Goal: Task Accomplishment & Management: Use online tool/utility

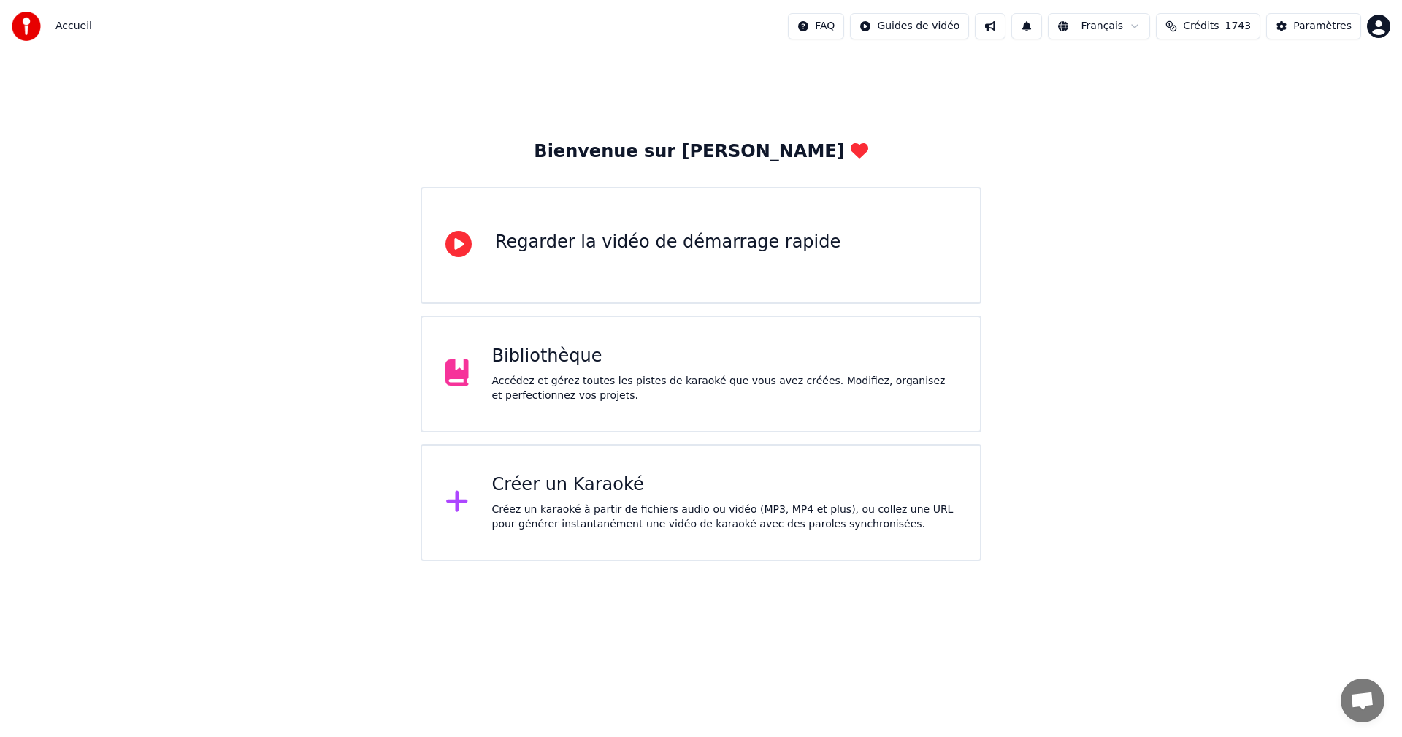
click at [722, 481] on div "Créer un Karaoké" at bounding box center [724, 484] width 465 height 23
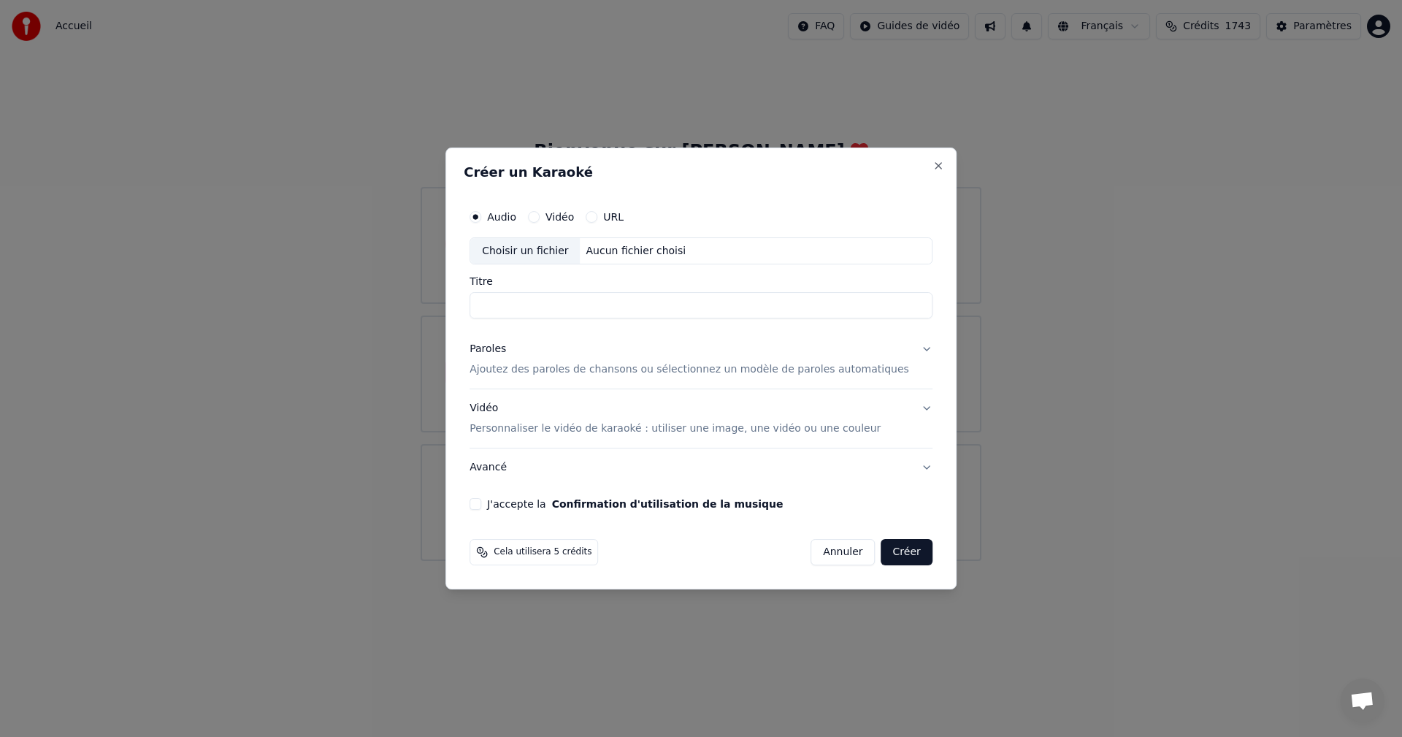
click at [667, 248] on div "Aucun fichier choisi" at bounding box center [636, 251] width 112 height 15
drag, startPoint x: 753, startPoint y: 307, endPoint x: 579, endPoint y: 309, distance: 173.8
click at [579, 309] on input "**********" at bounding box center [700, 306] width 463 height 26
drag, startPoint x: 542, startPoint y: 306, endPoint x: 443, endPoint y: 311, distance: 98.7
click at [443, 311] on body "Accueil FAQ Guides de vidéo Français Crédits 1743 Paramètres Bienvenue sur Youk…" at bounding box center [701, 280] width 1402 height 561
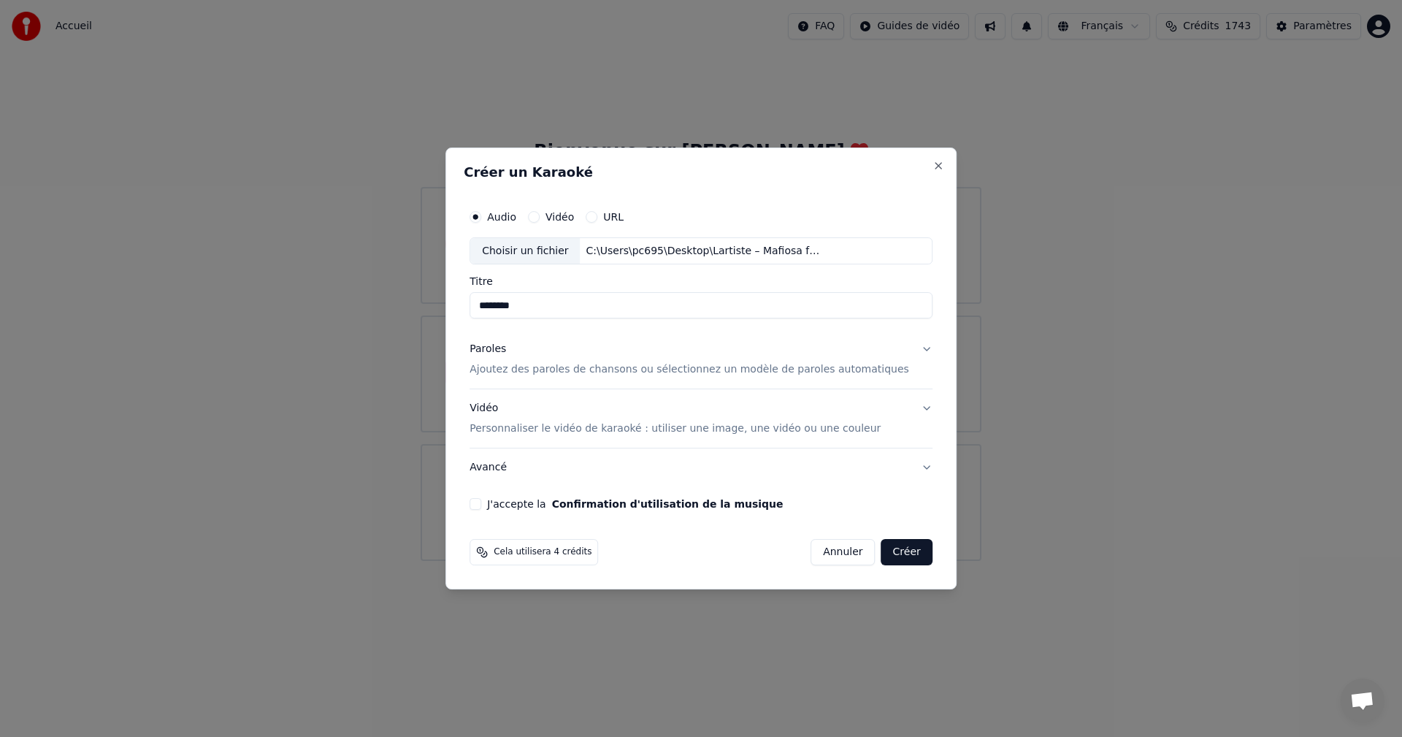
type input "*******"
click at [585, 370] on p "Ajoutez des paroles de chansons ou sélectionnez un modèle de paroles automatiqu…" at bounding box center [688, 370] width 439 height 15
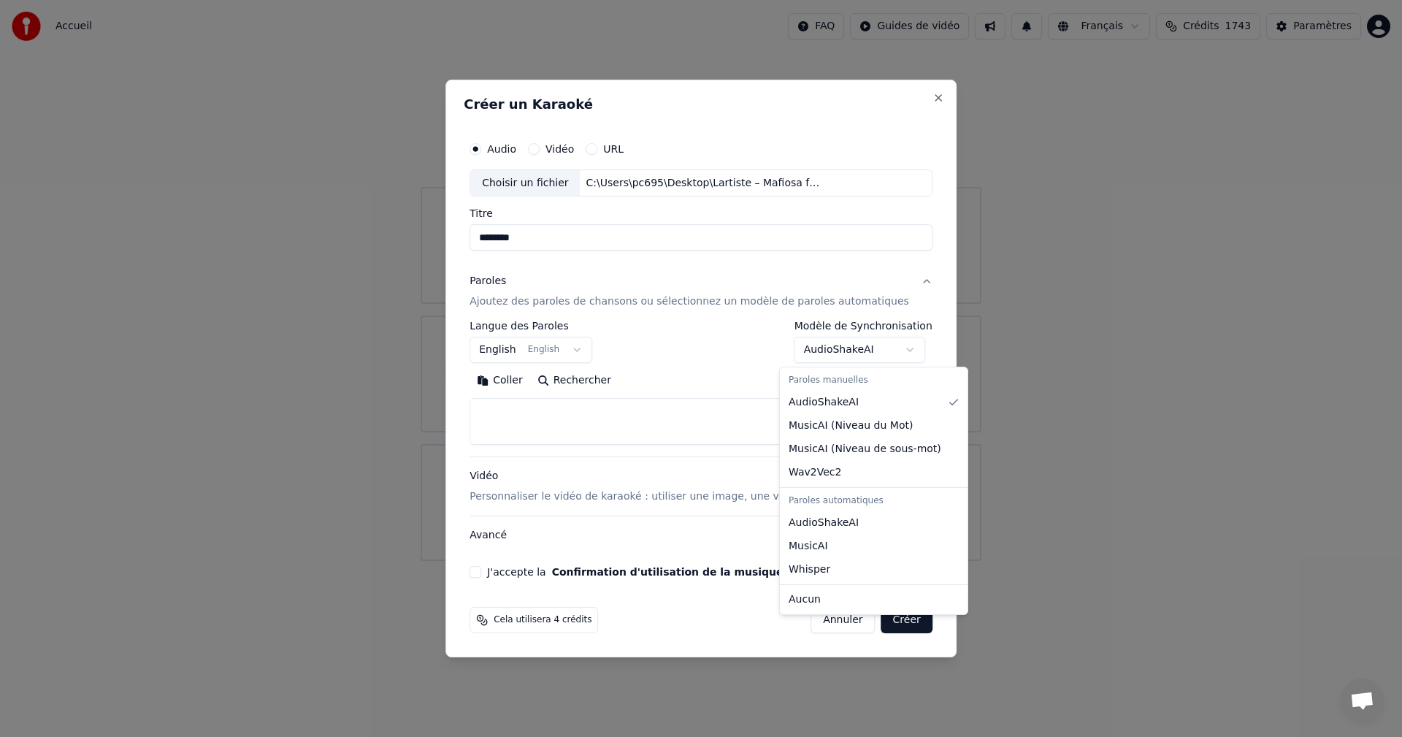
click at [887, 350] on body "Accueil FAQ Guides de vidéo Français Crédits 1743 Paramètres Bienvenue sur Youk…" at bounding box center [701, 280] width 1402 height 561
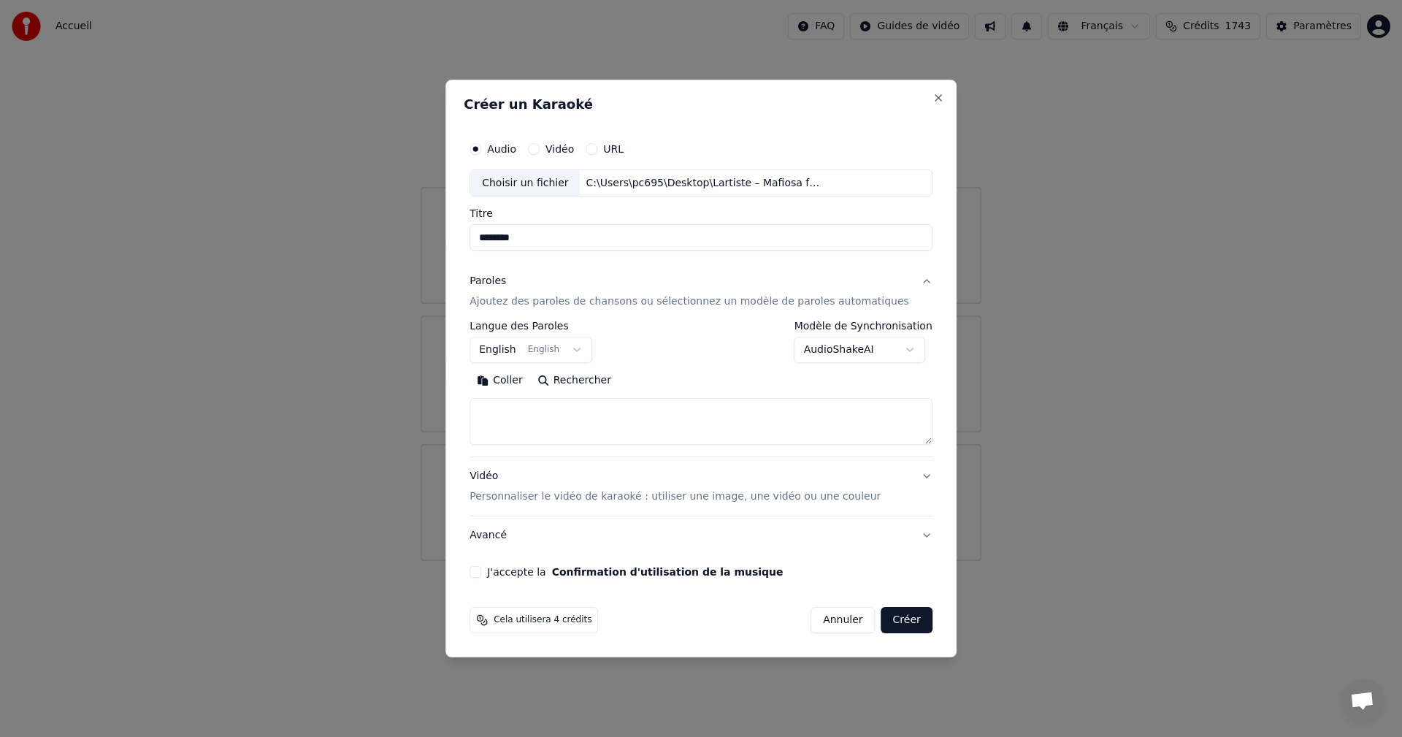
click at [886, 348] on body "Accueil FAQ Guides de vidéo Français Crédits 1743 Paramètres Bienvenue sur Youk…" at bounding box center [701, 280] width 1402 height 561
click at [622, 424] on textarea at bounding box center [700, 422] width 463 height 47
paste textarea "**********"
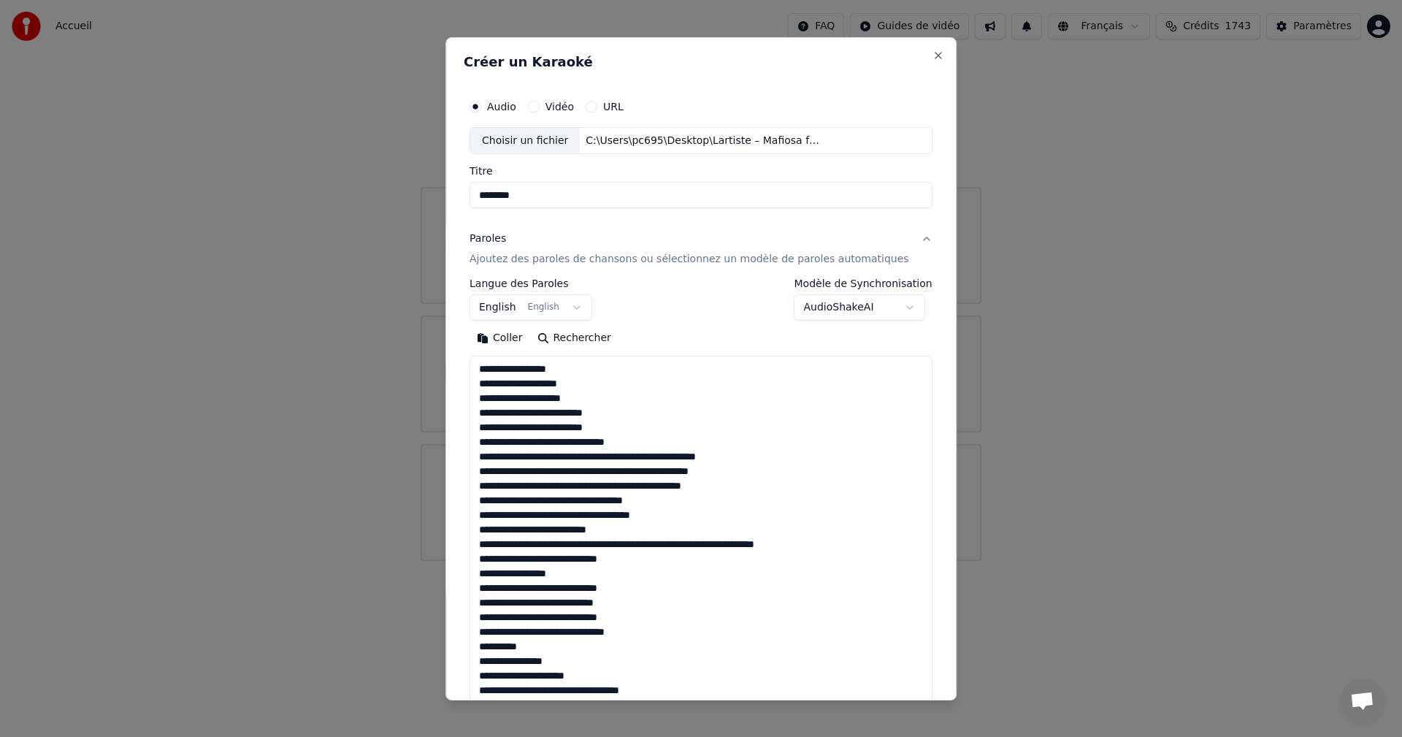
scroll to position [1070, 0]
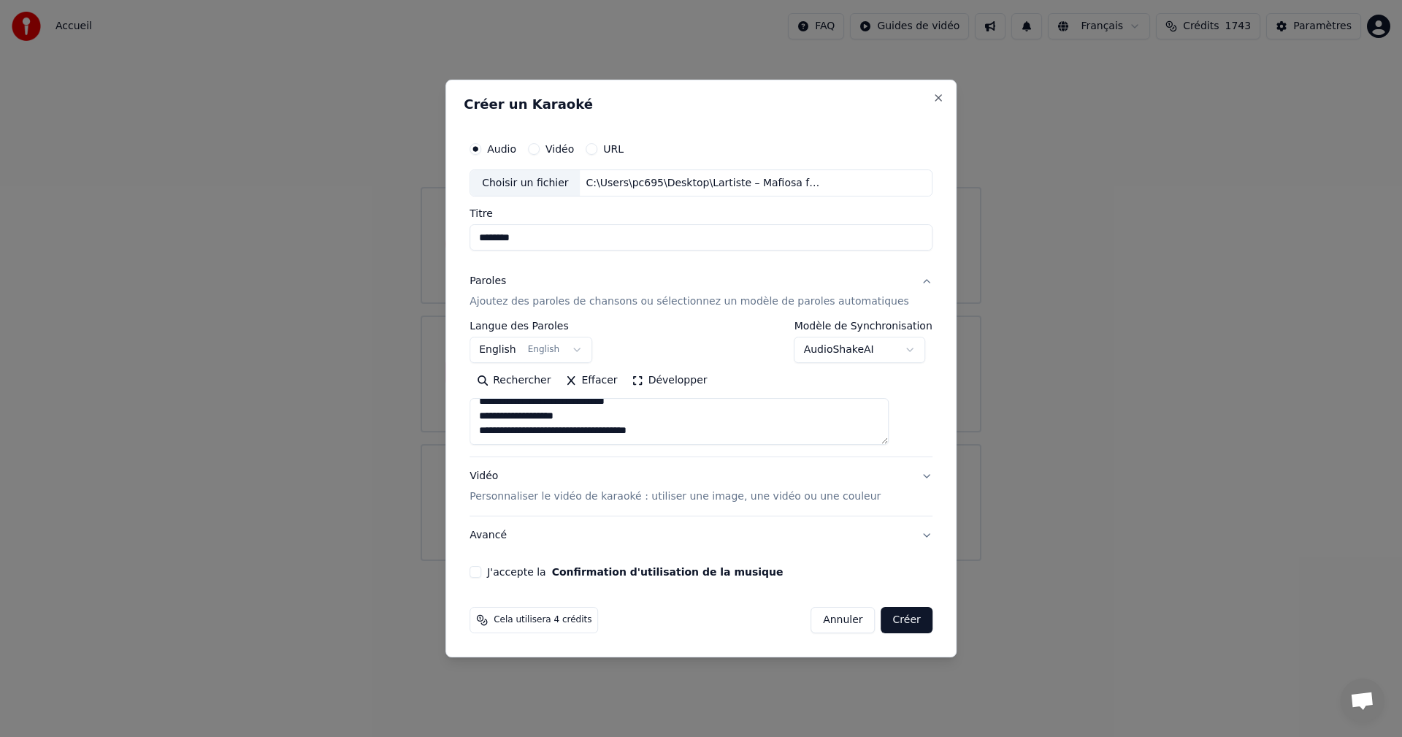
type textarea "**********"
click at [589, 351] on body "Accueil FAQ Guides de vidéo Français Crédits 1743 Paramètres Bienvenue sur Youk…" at bounding box center [701, 280] width 1402 height 561
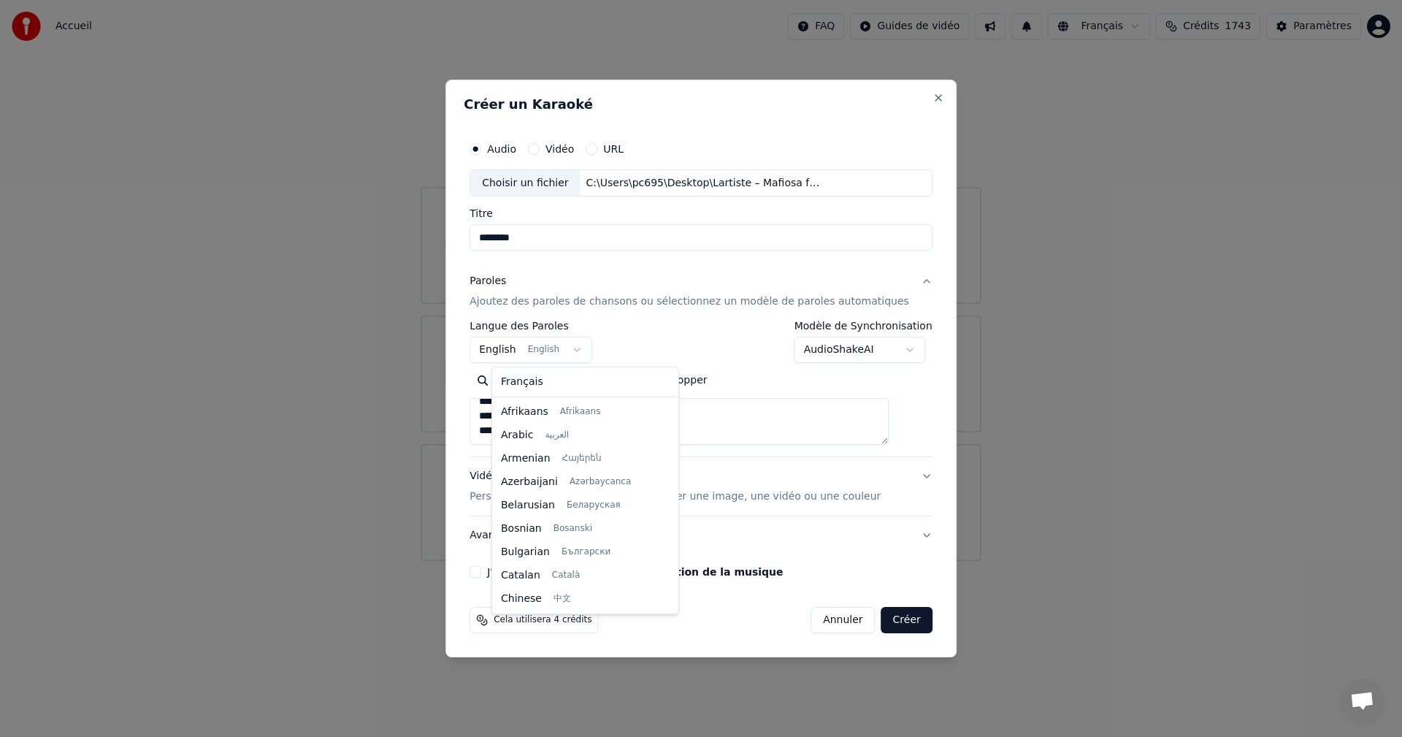
scroll to position [117, 0]
select select "**"
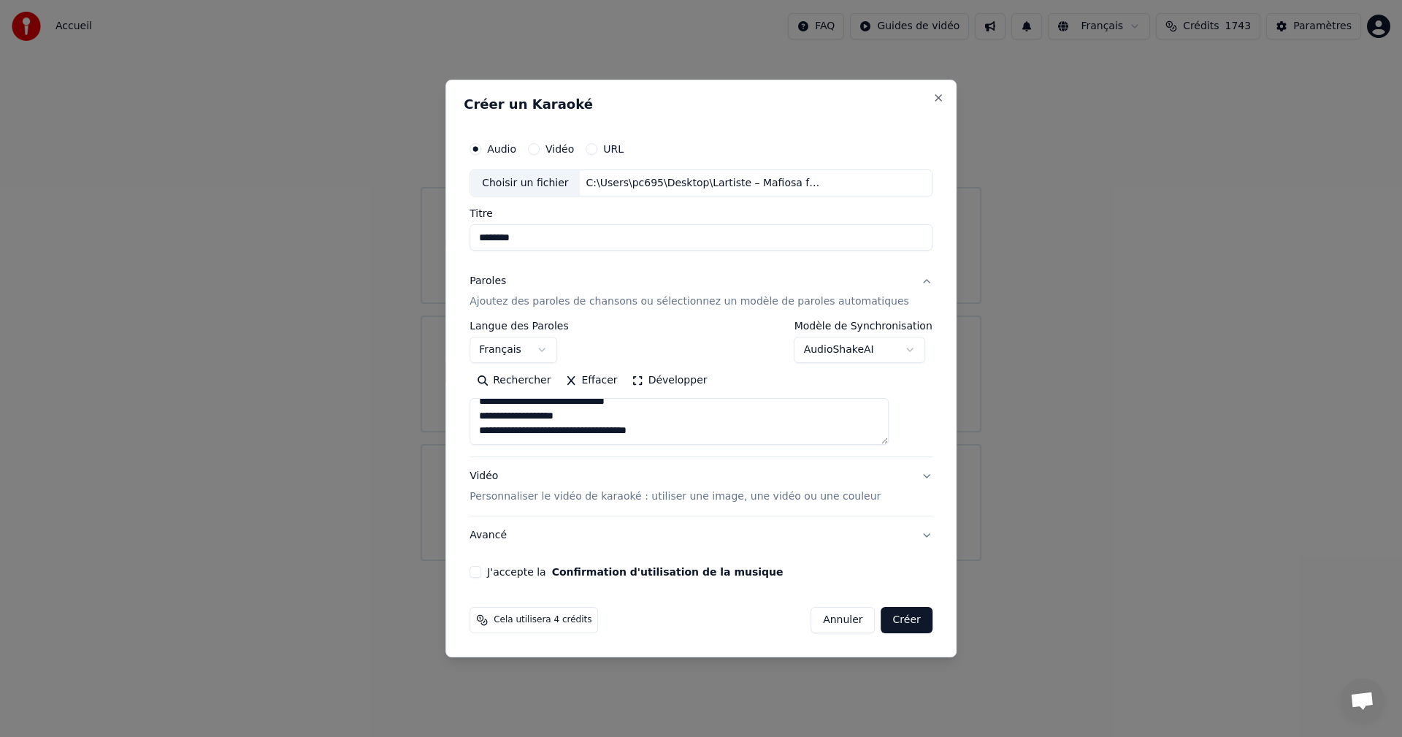
click at [481, 572] on button "J'accepte la Confirmation d'utilisation de la musique" at bounding box center [475, 572] width 12 height 12
click at [625, 485] on div "Vidéo Personnaliser le vidéo de karaoké : utiliser une image, une vidéo ou une …" at bounding box center [674, 486] width 411 height 35
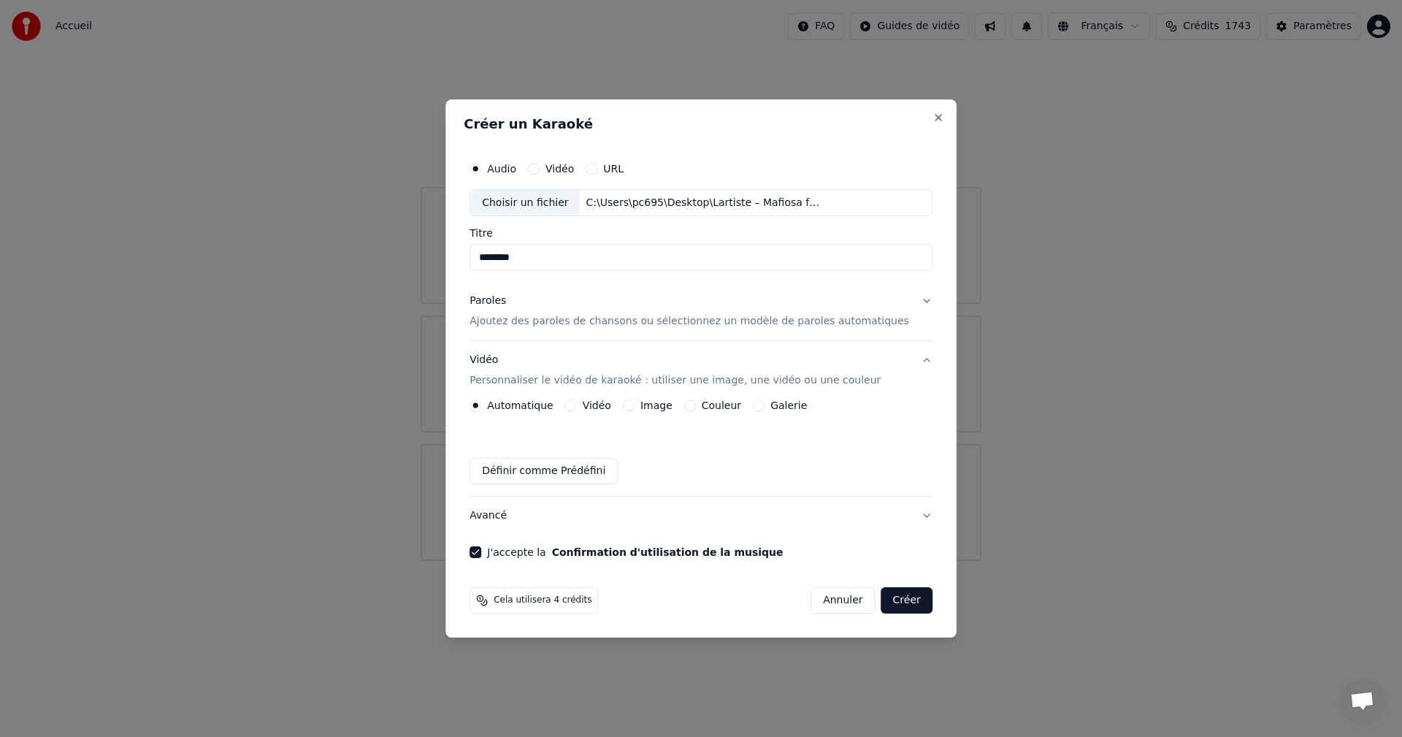
click at [601, 405] on label "Vidéo" at bounding box center [597, 405] width 28 height 10
click at [577, 405] on button "Vidéo" at bounding box center [571, 405] width 12 height 12
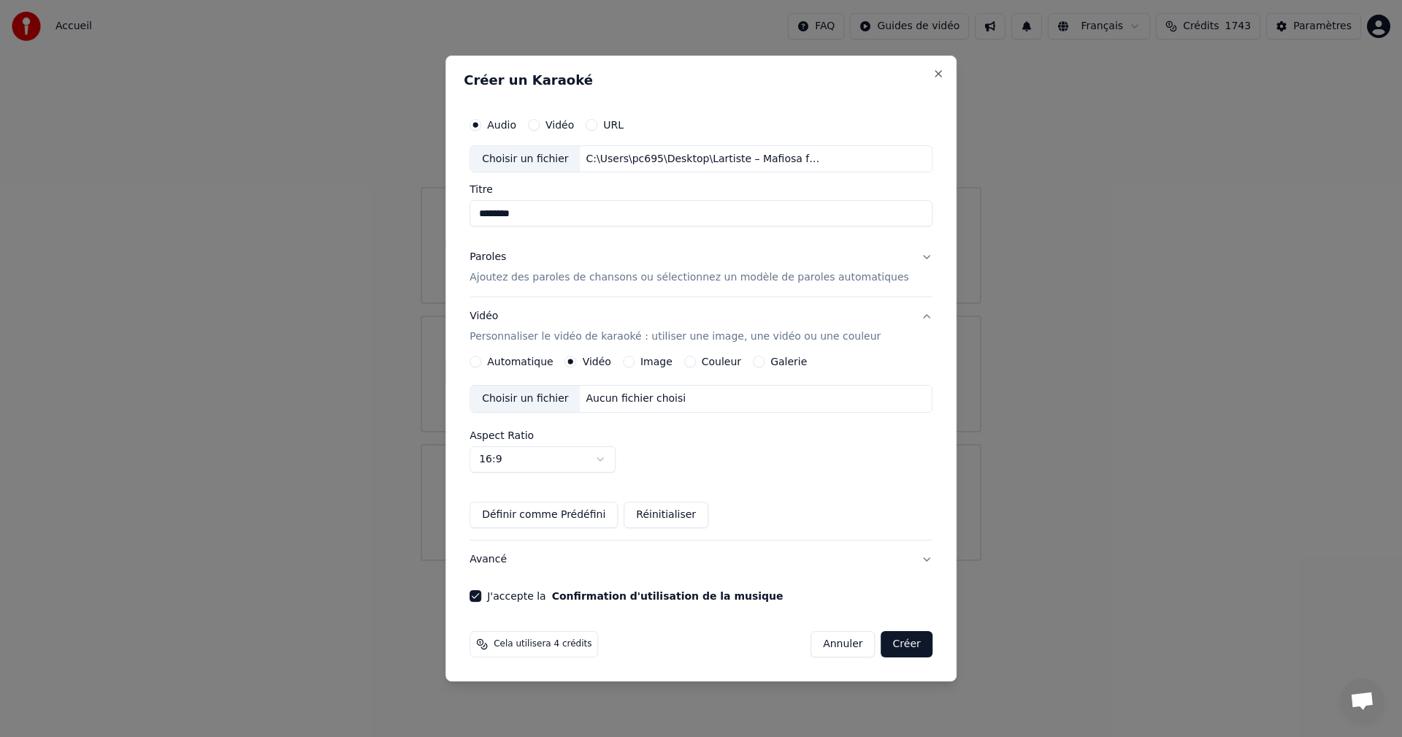
click at [629, 406] on div "Choisir un fichier Aucun fichier choisi" at bounding box center [700, 399] width 463 height 28
click at [891, 645] on button "Créer" at bounding box center [906, 644] width 51 height 26
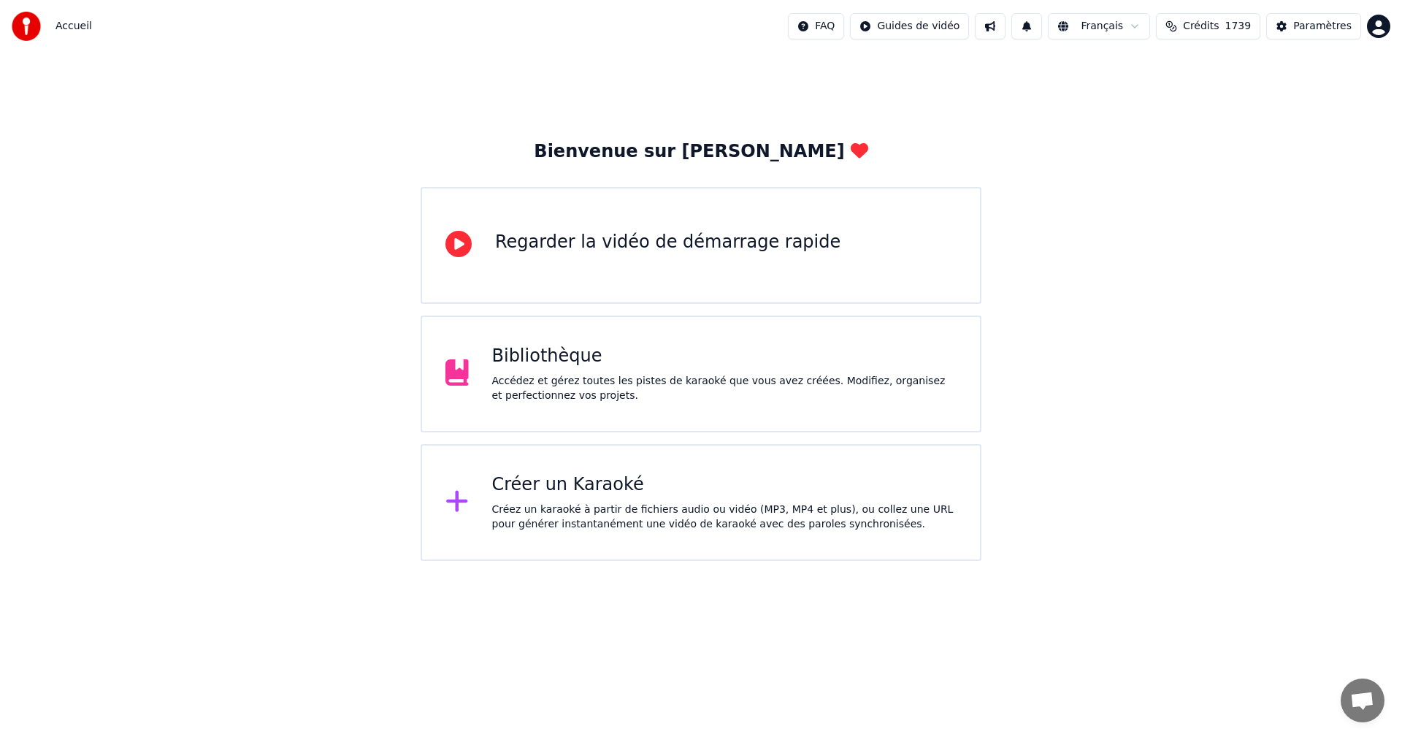
click at [536, 401] on div "Accédez et gérez toutes les pistes de karaoké que vous avez créées. Modifiez, o…" at bounding box center [724, 388] width 465 height 29
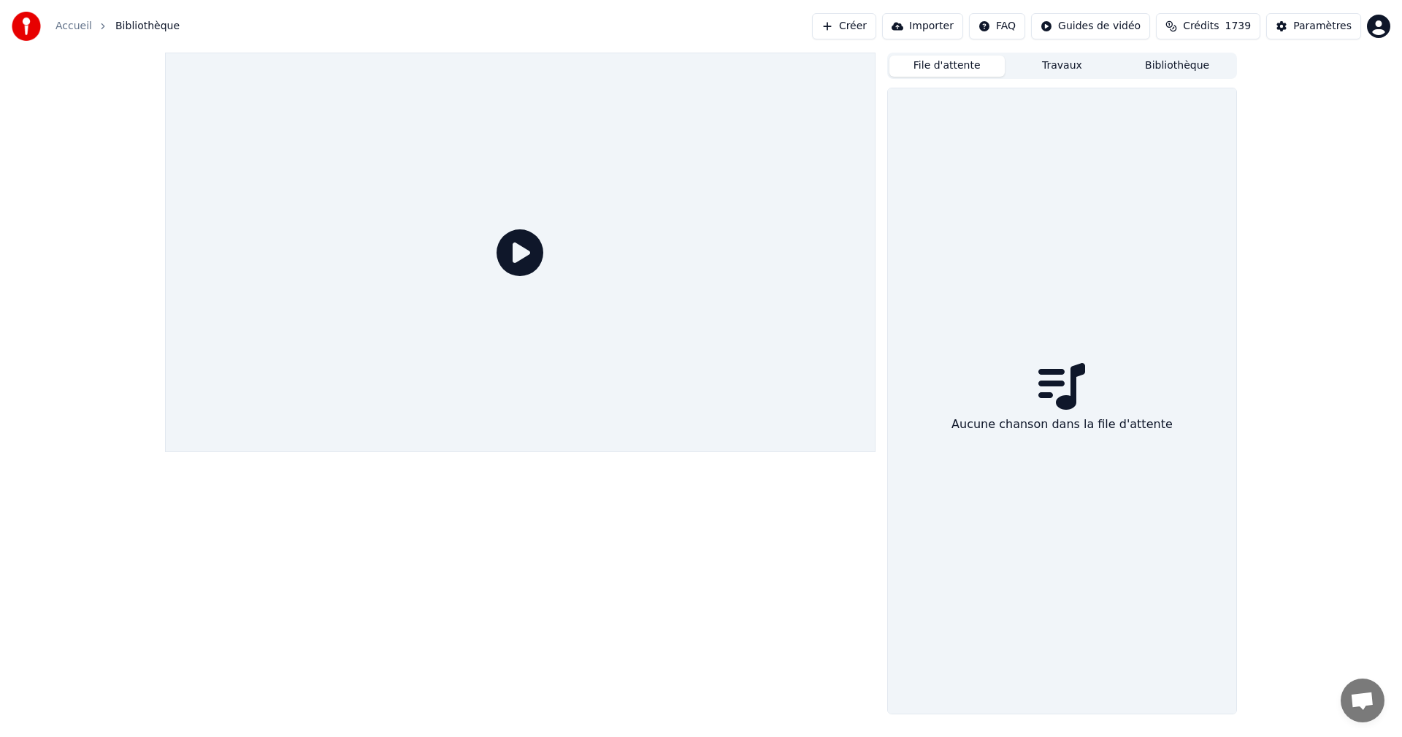
click at [954, 67] on button "File d'attente" at bounding box center [946, 65] width 115 height 21
click at [1064, 64] on button "Travaux" at bounding box center [1062, 65] width 115 height 21
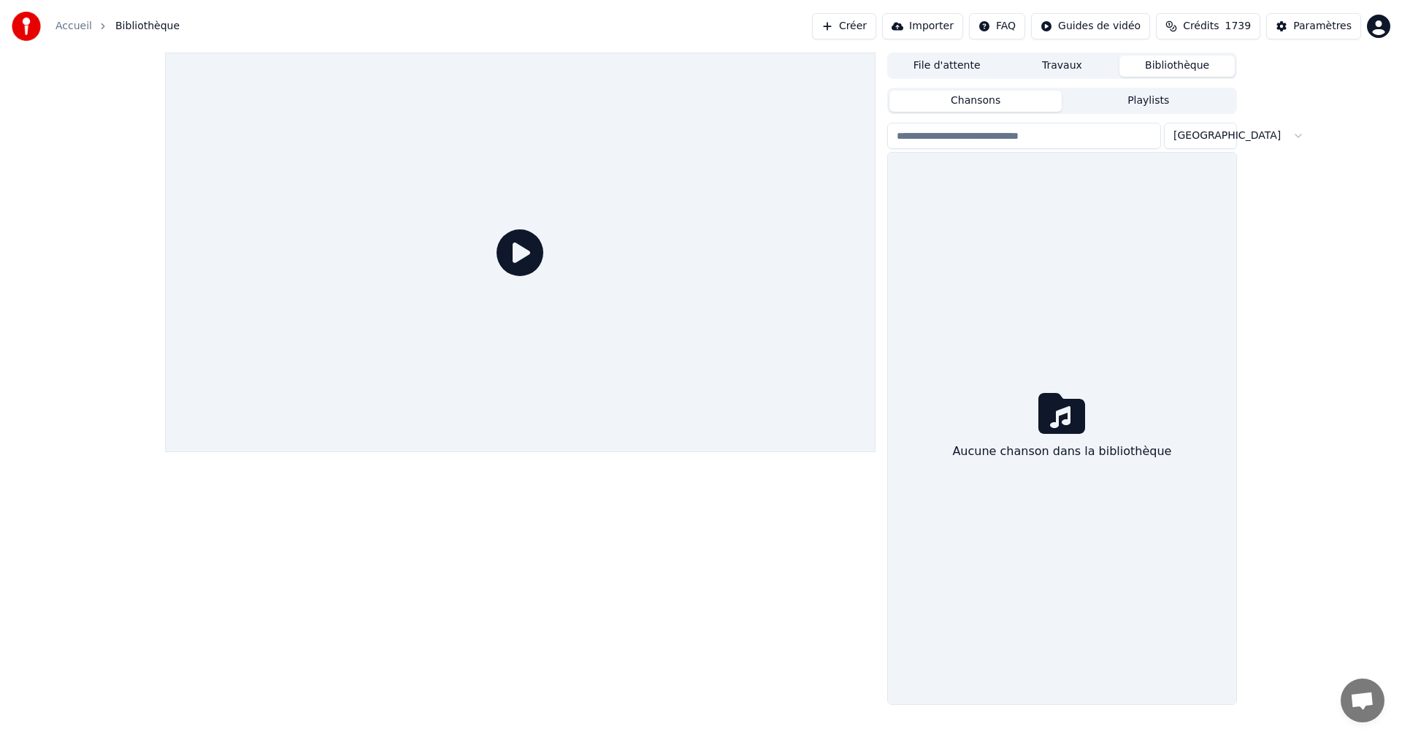
click at [1172, 66] on button "Bibliothèque" at bounding box center [1176, 65] width 115 height 21
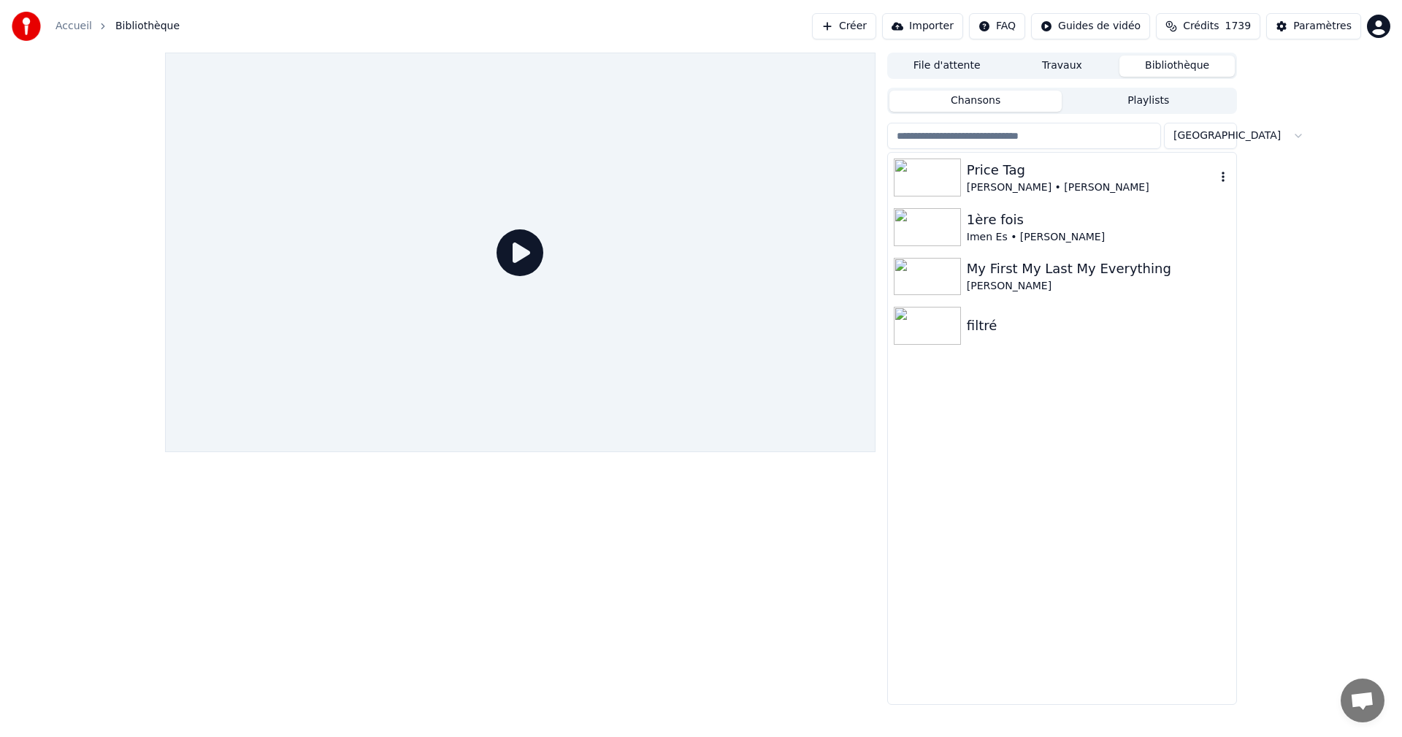
click at [1016, 184] on div "[PERSON_NAME] • [PERSON_NAME]" at bounding box center [1091, 187] width 249 height 15
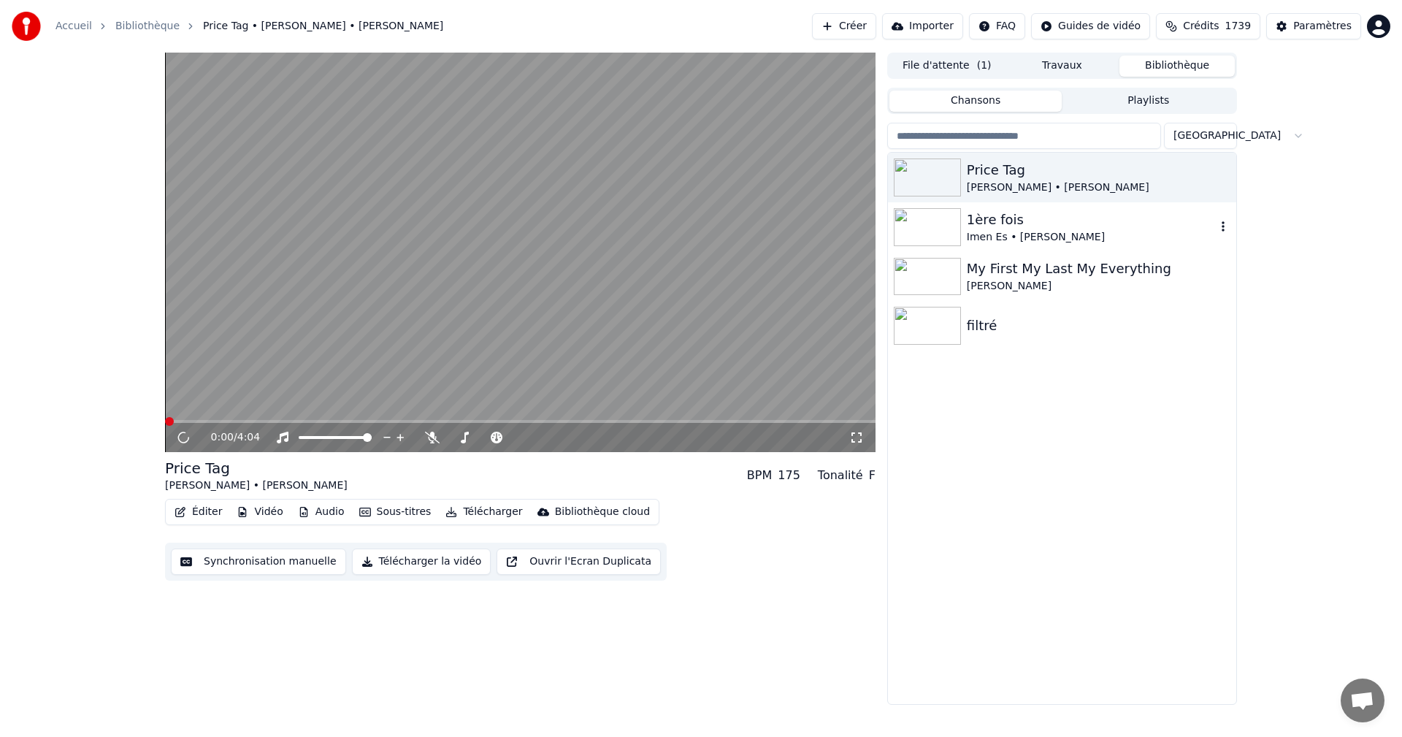
click at [1010, 223] on div "1ère fois" at bounding box center [1091, 220] width 249 height 20
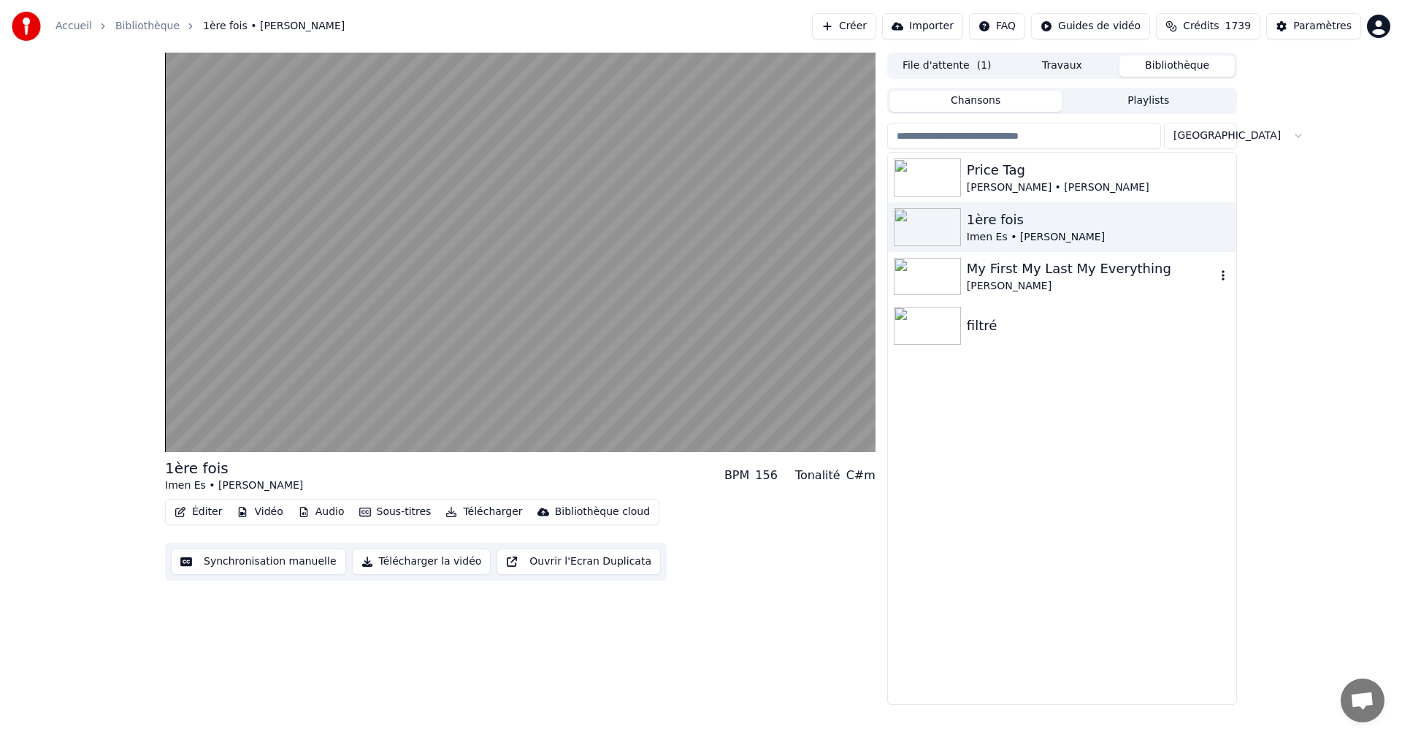
click at [1037, 272] on div "My First My Last My Everything" at bounding box center [1091, 268] width 249 height 20
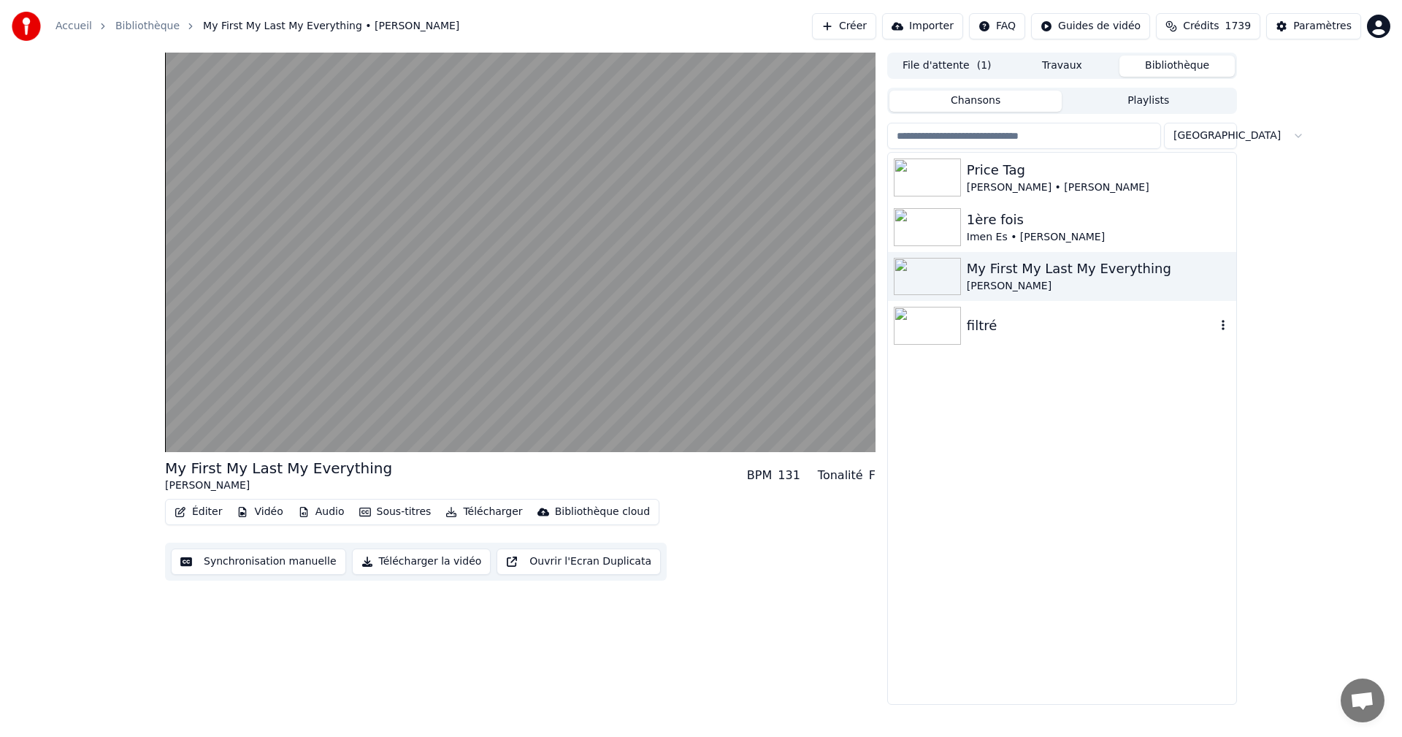
click at [997, 322] on div "filtré" at bounding box center [1091, 325] width 249 height 20
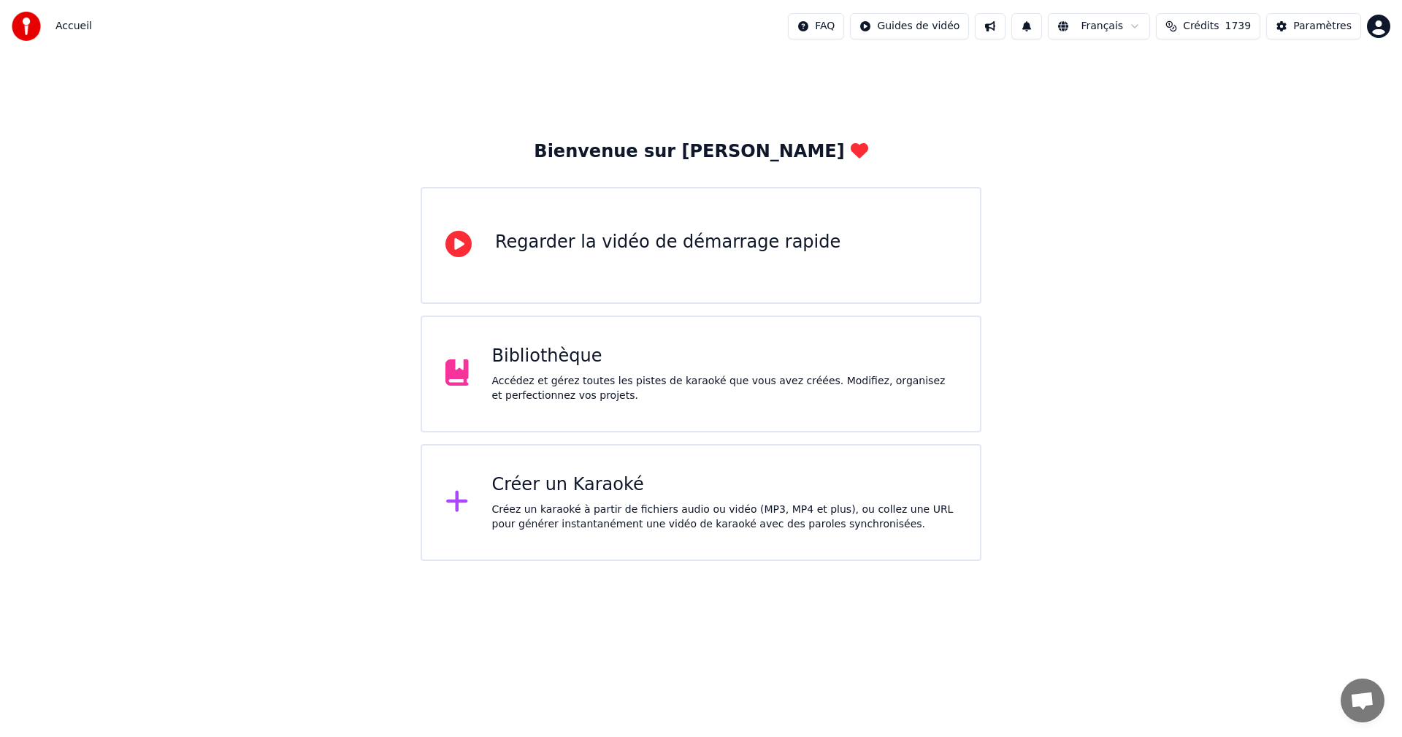
click at [642, 385] on div "Accédez et gérez toutes les pistes de karaoké que vous avez créées. Modifiez, o…" at bounding box center [724, 388] width 465 height 29
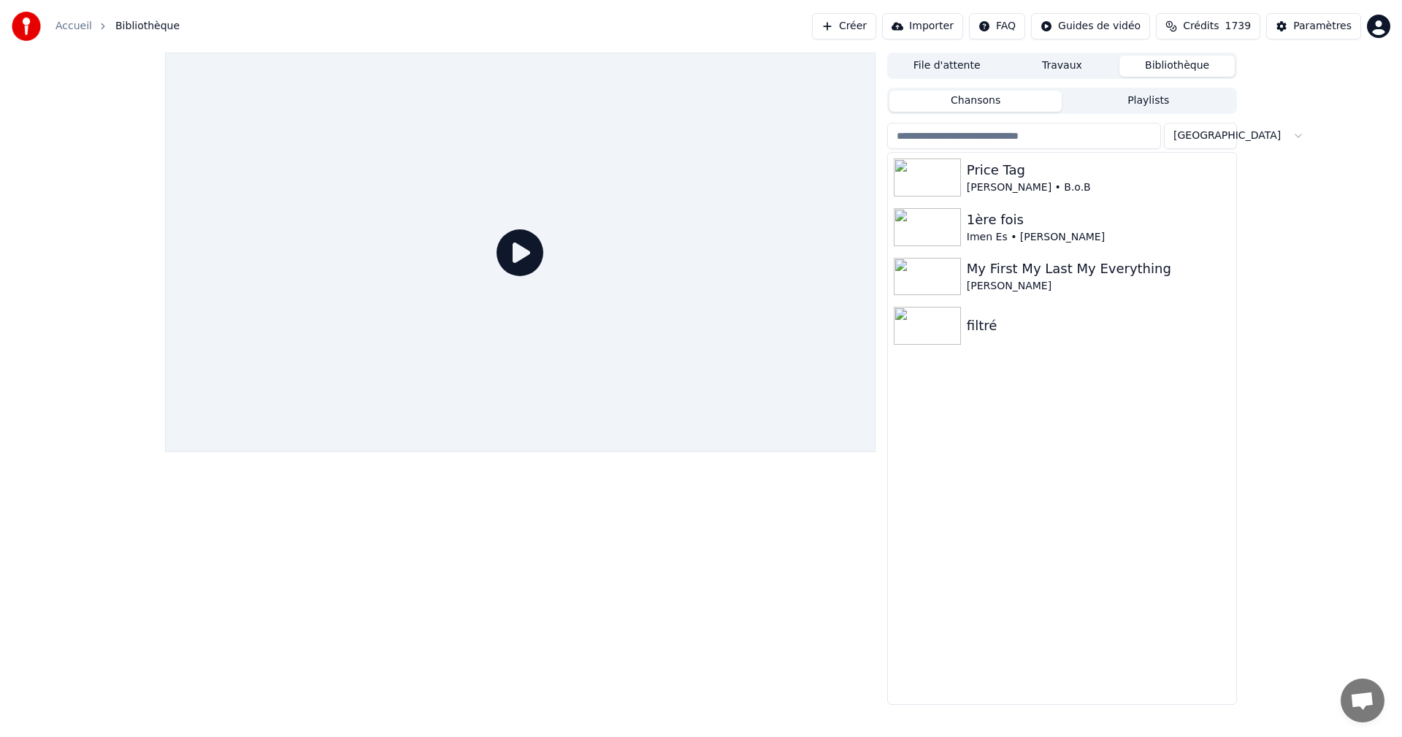
click at [525, 241] on icon at bounding box center [519, 252] width 47 height 47
click at [526, 262] on icon at bounding box center [519, 252] width 47 height 47
click at [69, 30] on link "Accueil" at bounding box center [73, 26] width 37 height 15
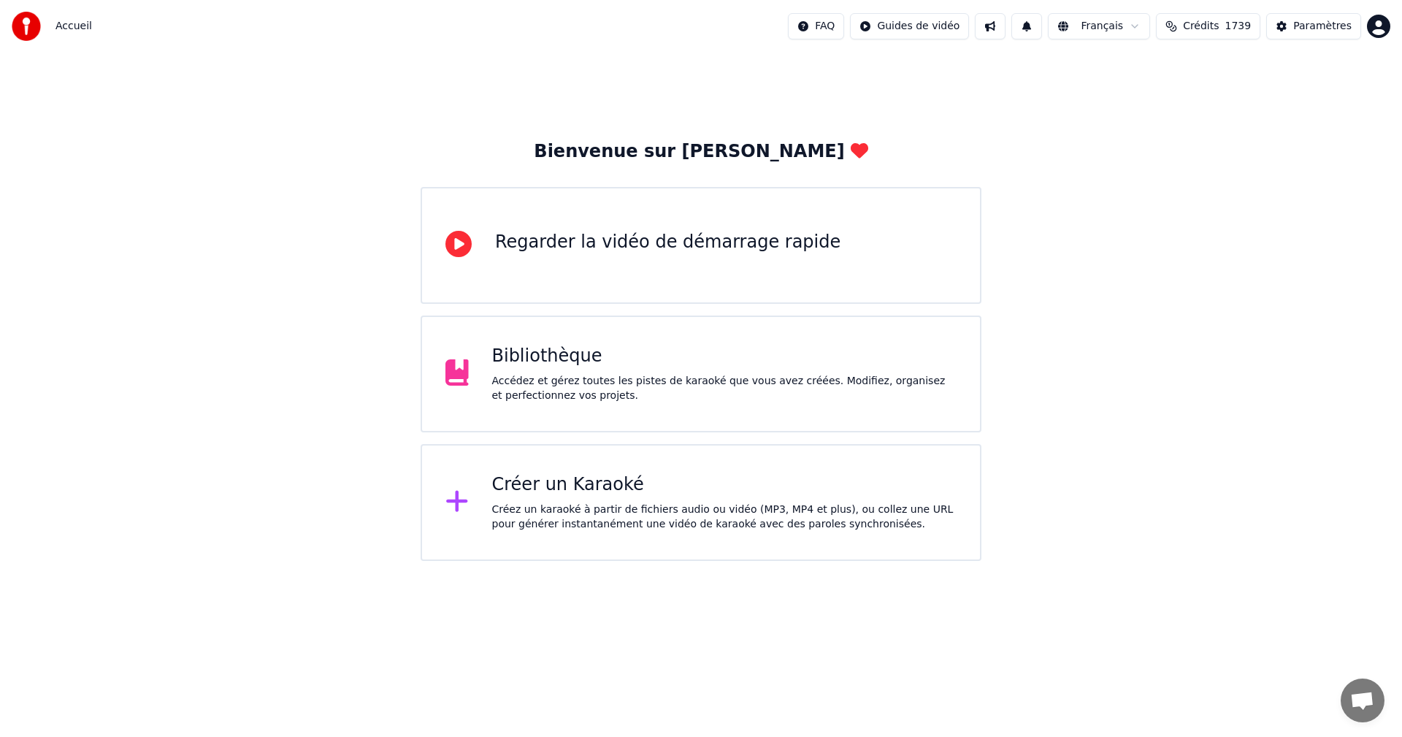
click at [636, 472] on div "Créer un Karaoké Créez un karaoké à partir de fichiers audio ou vidéo (MP3, MP4…" at bounding box center [701, 502] width 561 height 117
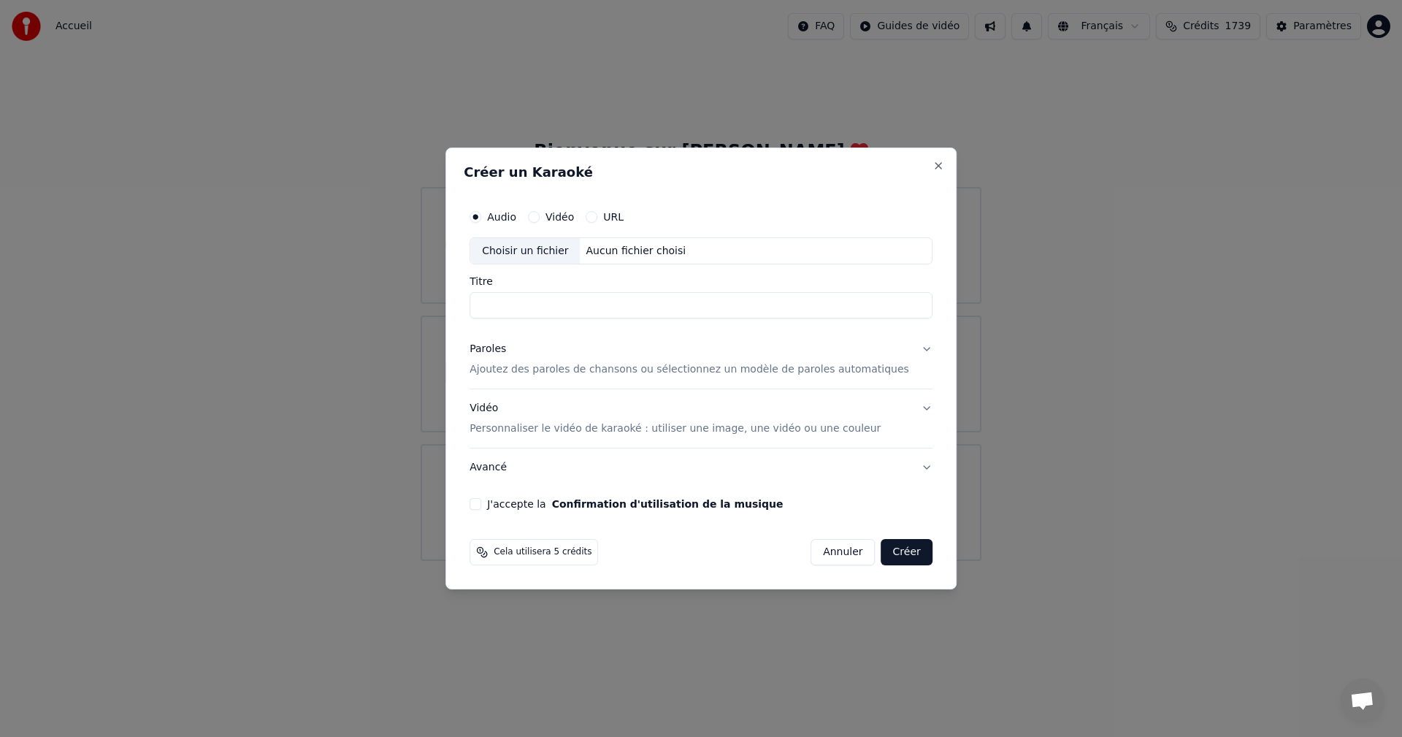
click at [674, 252] on div "Aucun fichier choisi" at bounding box center [636, 251] width 112 height 15
click at [638, 244] on div "Aucun fichier choisi" at bounding box center [636, 251] width 112 height 15
drag, startPoint x: 740, startPoint y: 309, endPoint x: 583, endPoint y: 304, distance: 156.3
click at [583, 304] on input "**********" at bounding box center [700, 306] width 463 height 26
drag, startPoint x: 545, startPoint y: 307, endPoint x: 423, endPoint y: 300, distance: 121.4
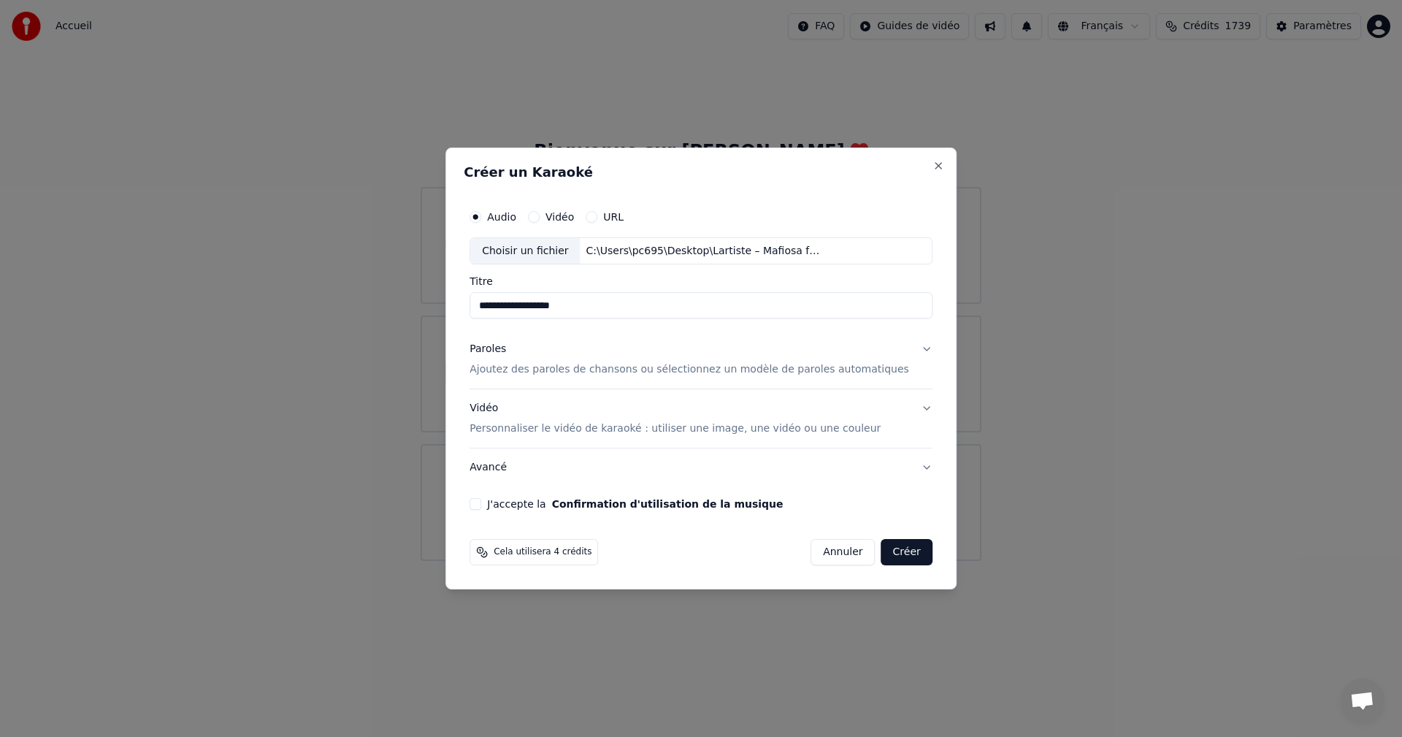
click at [423, 300] on body "Accueil FAQ Guides de vidéo Français Crédits 1739 Paramètres Bienvenue sur Youk…" at bounding box center [701, 280] width 1402 height 561
type input "*******"
click at [572, 364] on p "Ajoutez des paroles de chansons ou sélectionnez un modèle de paroles automatiqu…" at bounding box center [688, 370] width 439 height 15
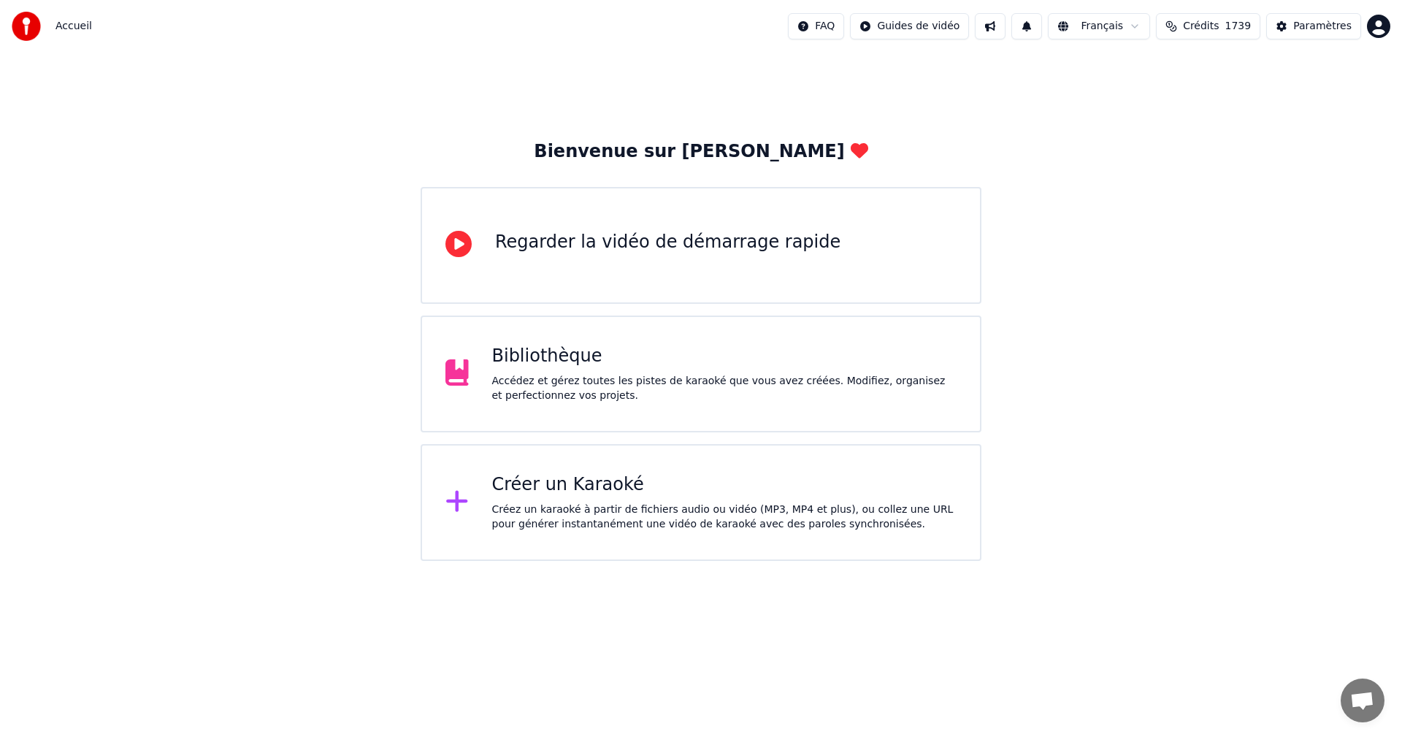
click at [667, 510] on div "Créez un karaoké à partir de fichiers audio ou vidéo (MP3, MP4 et plus), ou col…" at bounding box center [724, 516] width 465 height 29
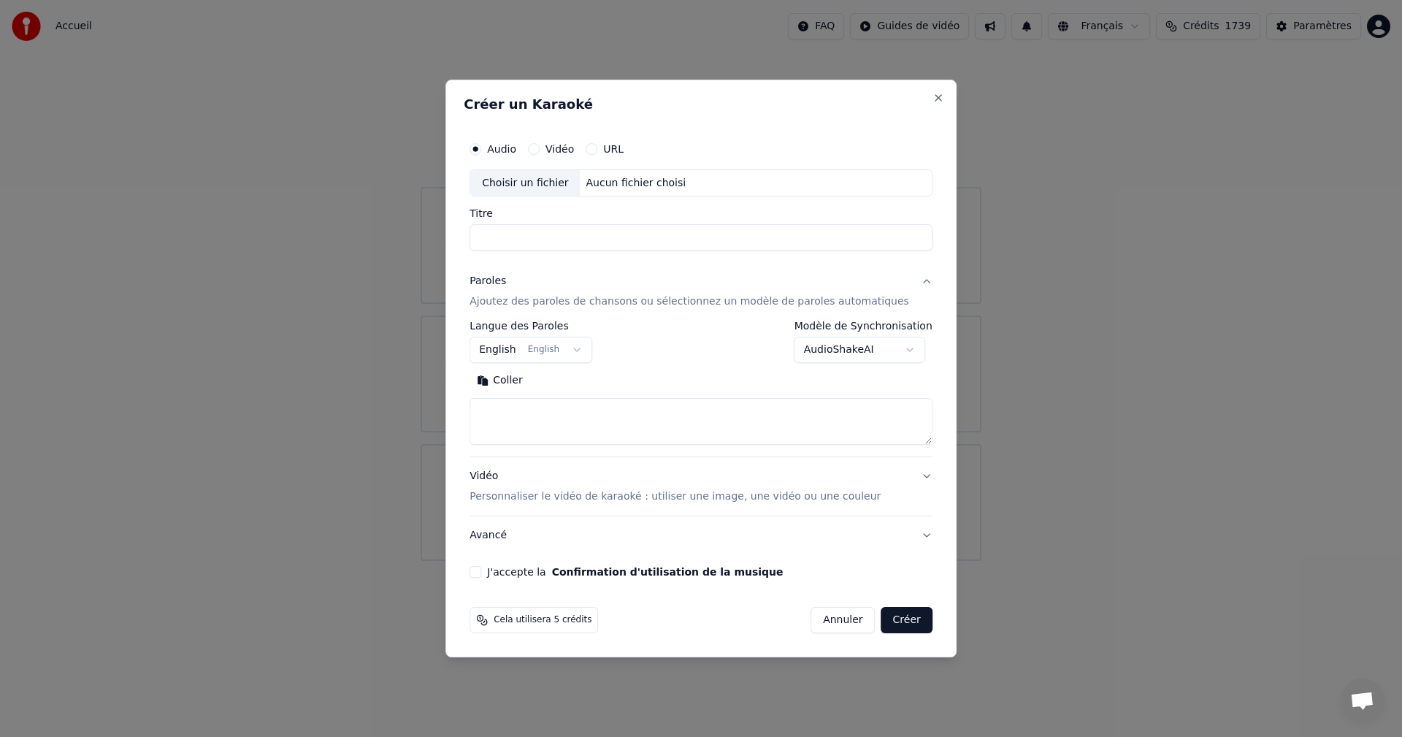
click at [637, 186] on div "Aucun fichier choisi" at bounding box center [636, 183] width 112 height 15
drag, startPoint x: 740, startPoint y: 234, endPoint x: 582, endPoint y: 250, distance: 158.4
click at [582, 250] on input "**********" at bounding box center [700, 238] width 463 height 26
drag, startPoint x: 543, startPoint y: 237, endPoint x: 436, endPoint y: 230, distance: 107.6
click at [436, 230] on body "Accueil FAQ Guides de vidéo Français Crédits 1739 Paramètres Bienvenue sur Youk…" at bounding box center [701, 280] width 1402 height 561
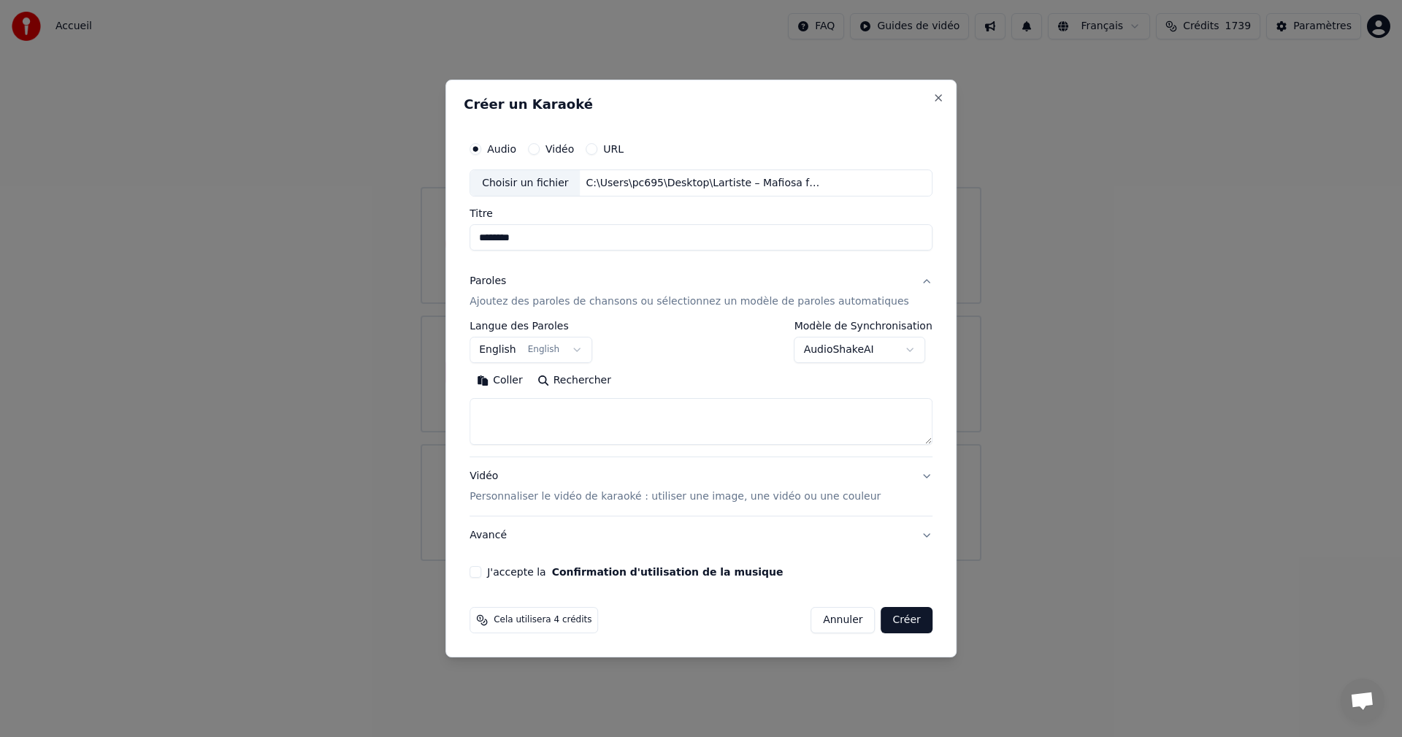
type input "*******"
click at [597, 408] on textarea at bounding box center [700, 422] width 463 height 47
paste textarea "**********"
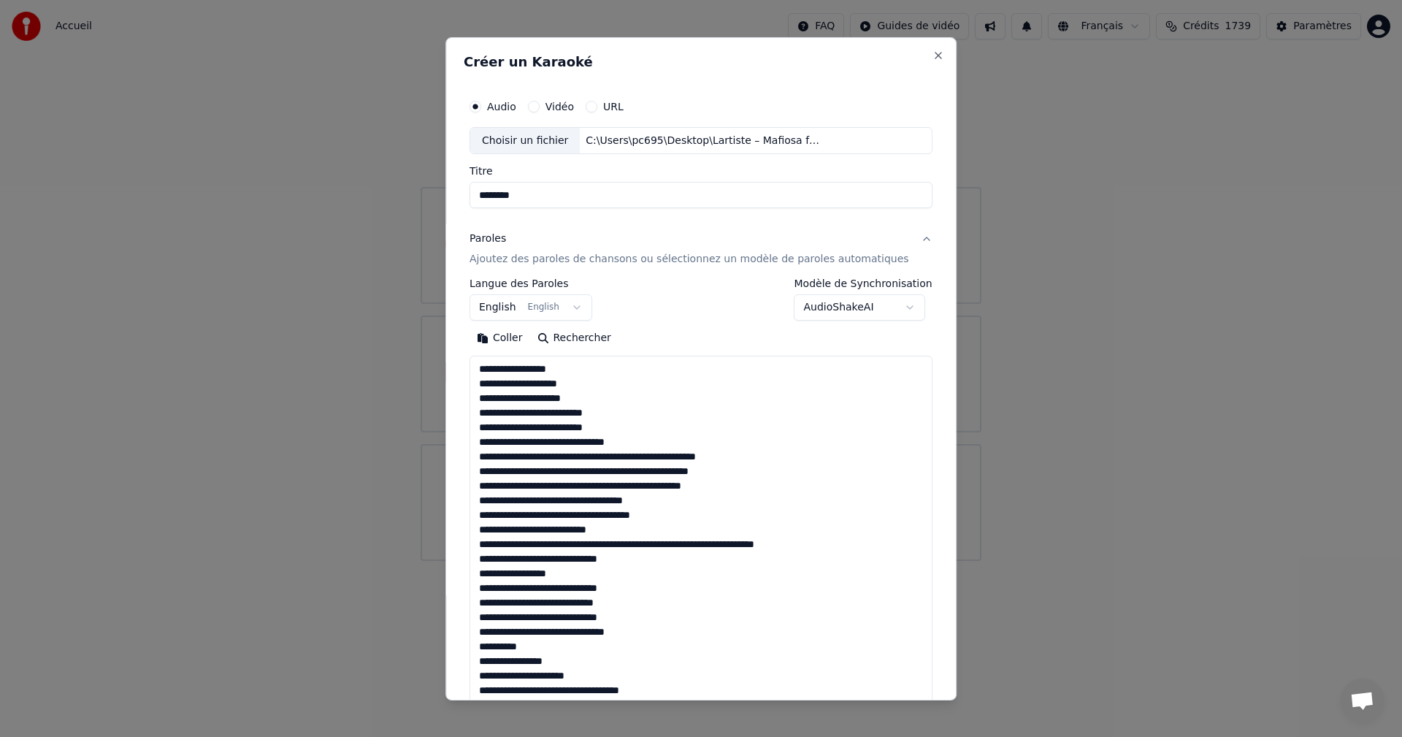
scroll to position [1070, 0]
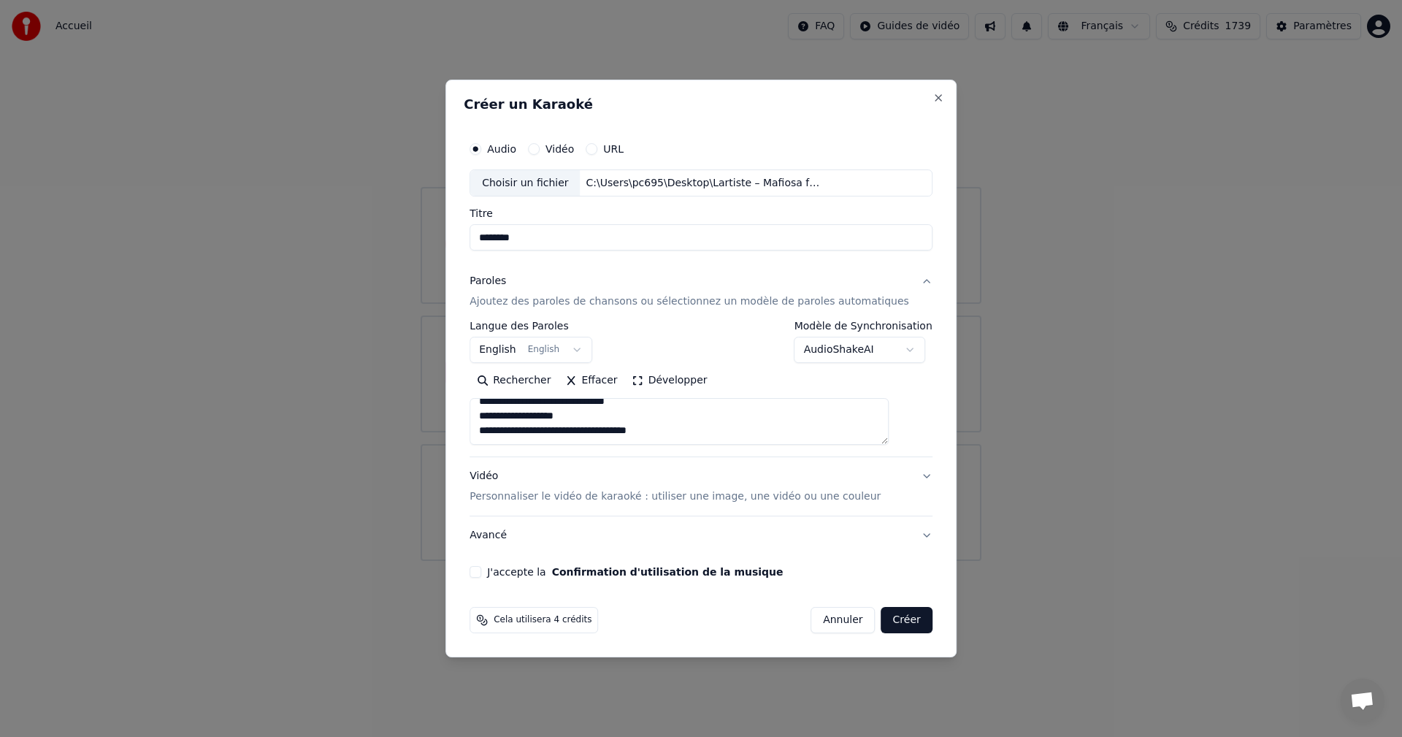
type textarea "**********"
click at [680, 507] on button "Vidéo Personnaliser le vidéo de karaoké : utiliser une image, une vidéo ou une …" at bounding box center [700, 487] width 463 height 58
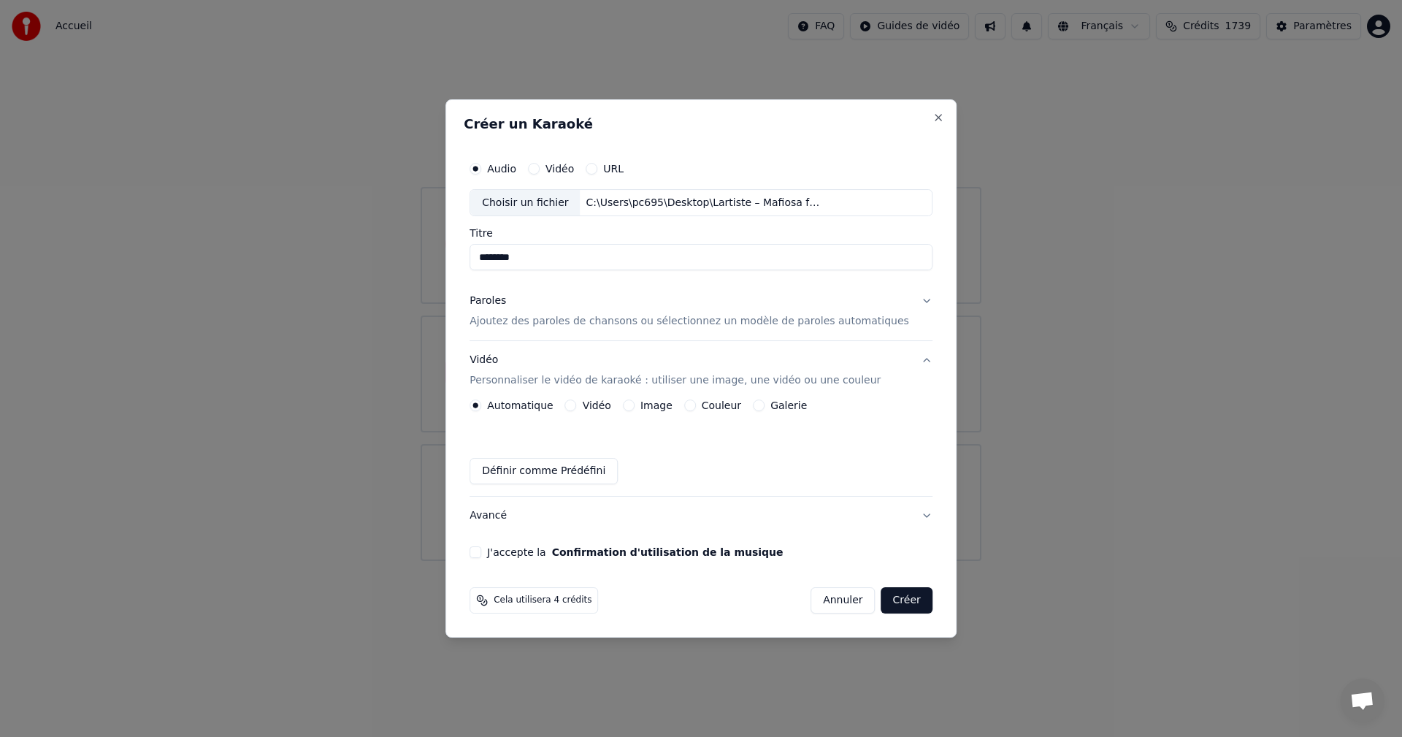
click at [577, 407] on button "Vidéo" at bounding box center [571, 405] width 12 height 12
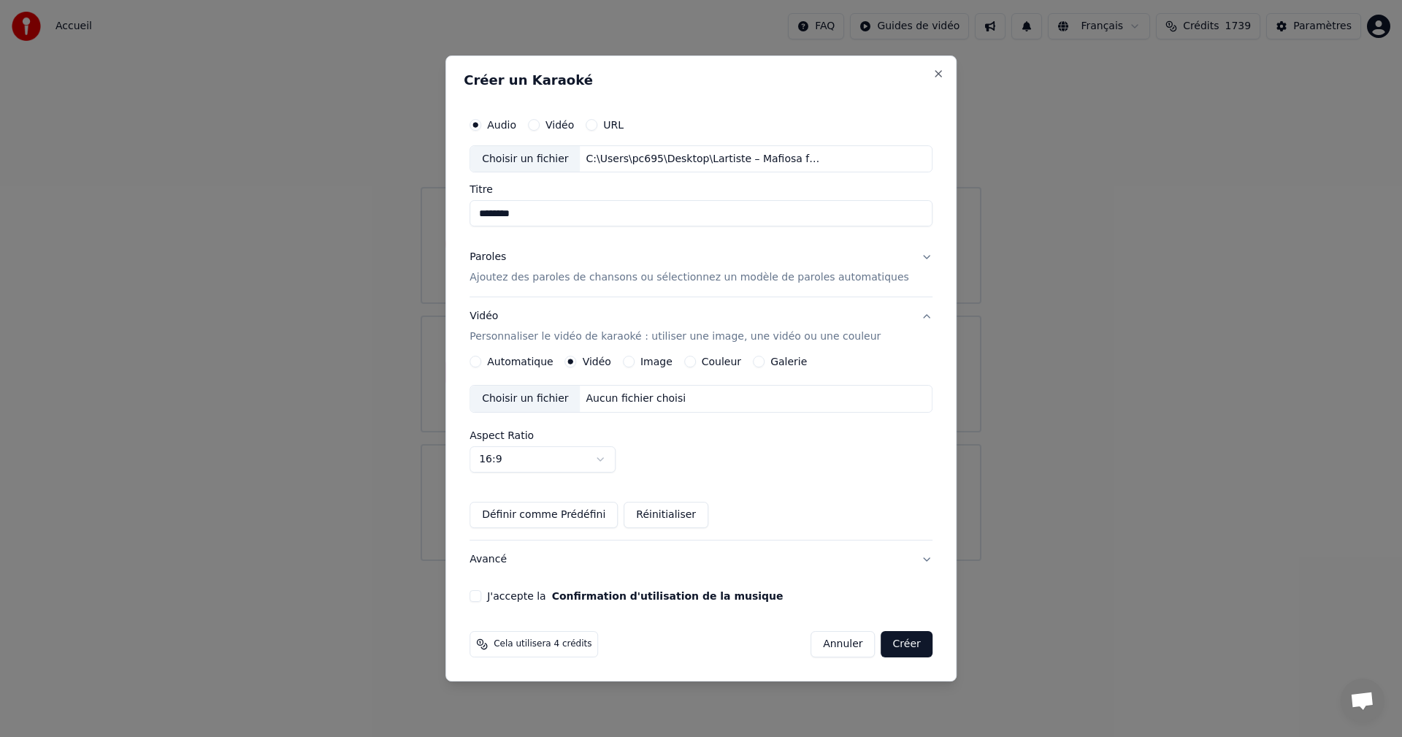
click at [613, 406] on div "Aucun fichier choisi" at bounding box center [636, 398] width 112 height 15
click at [559, 279] on p "Ajoutez des paroles de chansons ou sélectionnez un modèle de paroles automatiqu…" at bounding box center [688, 278] width 439 height 15
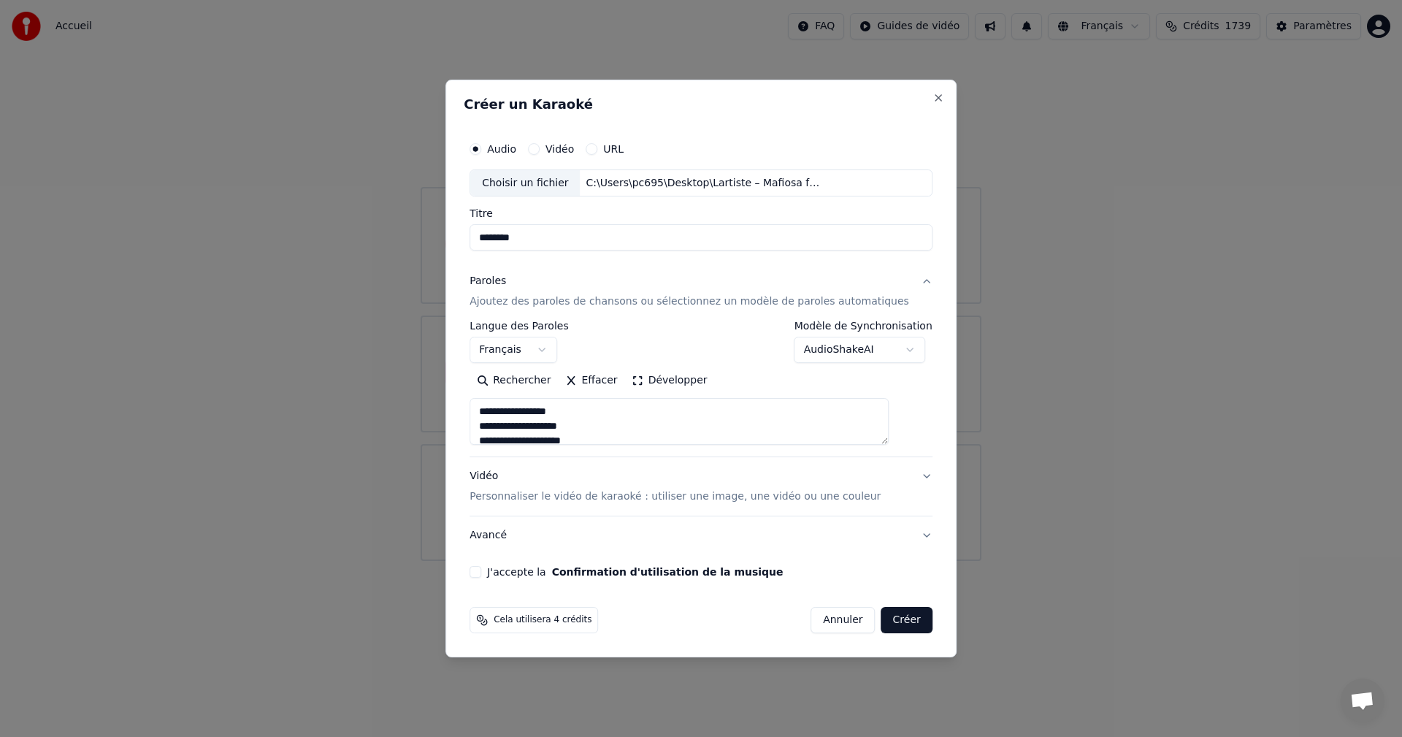
click at [694, 499] on p "Personnaliser le vidéo de karaoké : utiliser une image, une vidéo ou une couleur" at bounding box center [674, 496] width 411 height 15
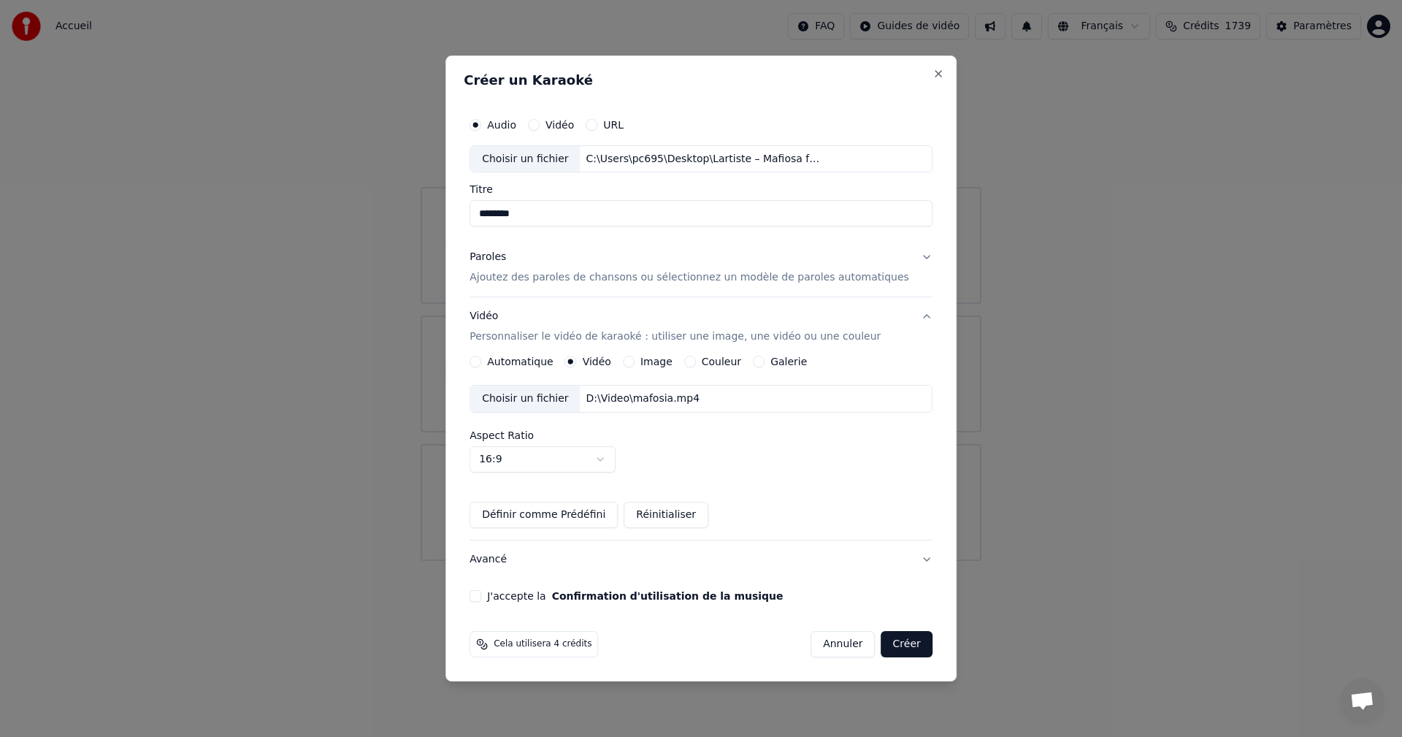
click at [481, 593] on button "J'accepte la Confirmation d'utilisation de la musique" at bounding box center [475, 596] width 12 height 12
click at [893, 645] on button "Créer" at bounding box center [906, 644] width 51 height 26
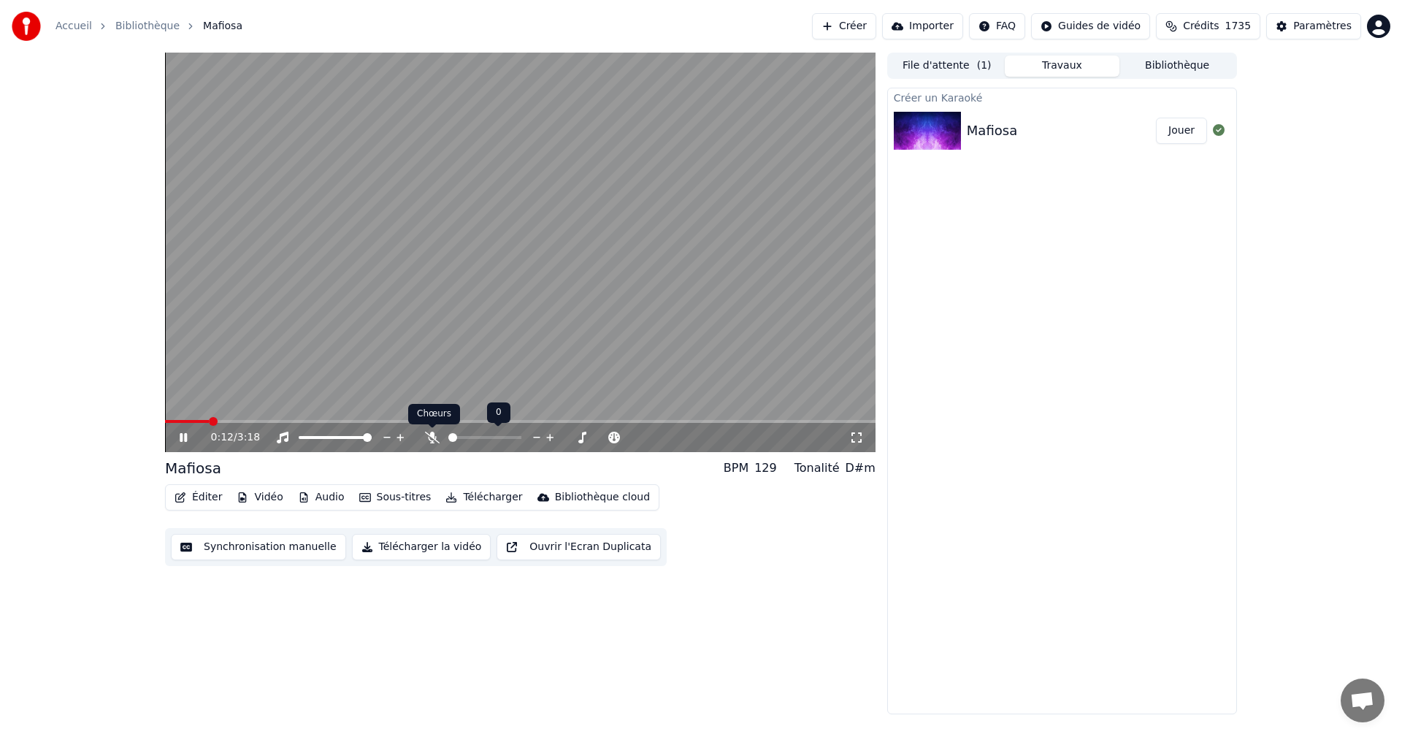
click at [433, 440] on icon at bounding box center [432, 437] width 15 height 12
click at [169, 419] on video at bounding box center [520, 252] width 710 height 399
click at [171, 421] on span at bounding box center [198, 421] width 66 height 3
click at [168, 421] on span at bounding box center [168, 421] width 7 height 3
click at [165, 422] on span at bounding box center [165, 421] width 0 height 3
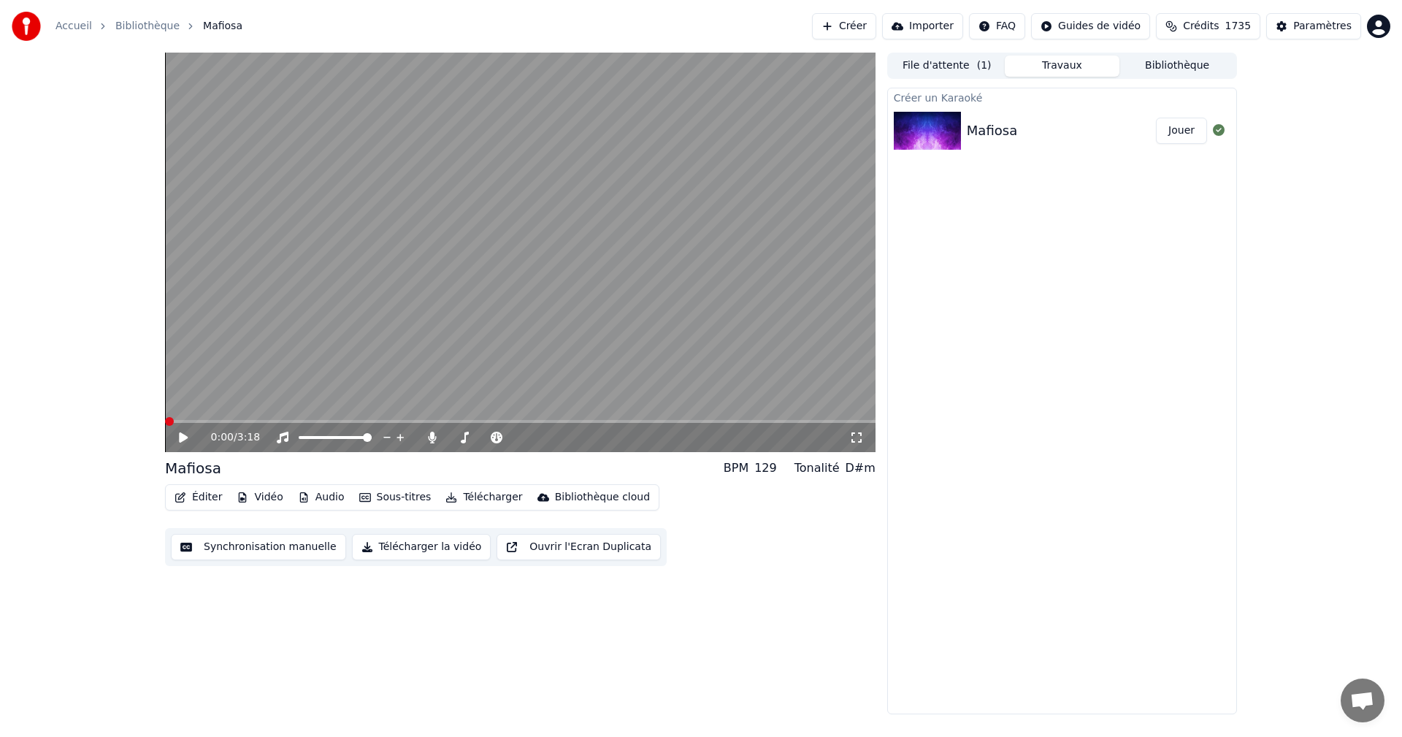
click at [179, 437] on icon at bounding box center [194, 437] width 34 height 12
click at [685, 208] on video at bounding box center [520, 252] width 710 height 399
click at [398, 553] on button "Télécharger la vidéo" at bounding box center [421, 547] width 139 height 26
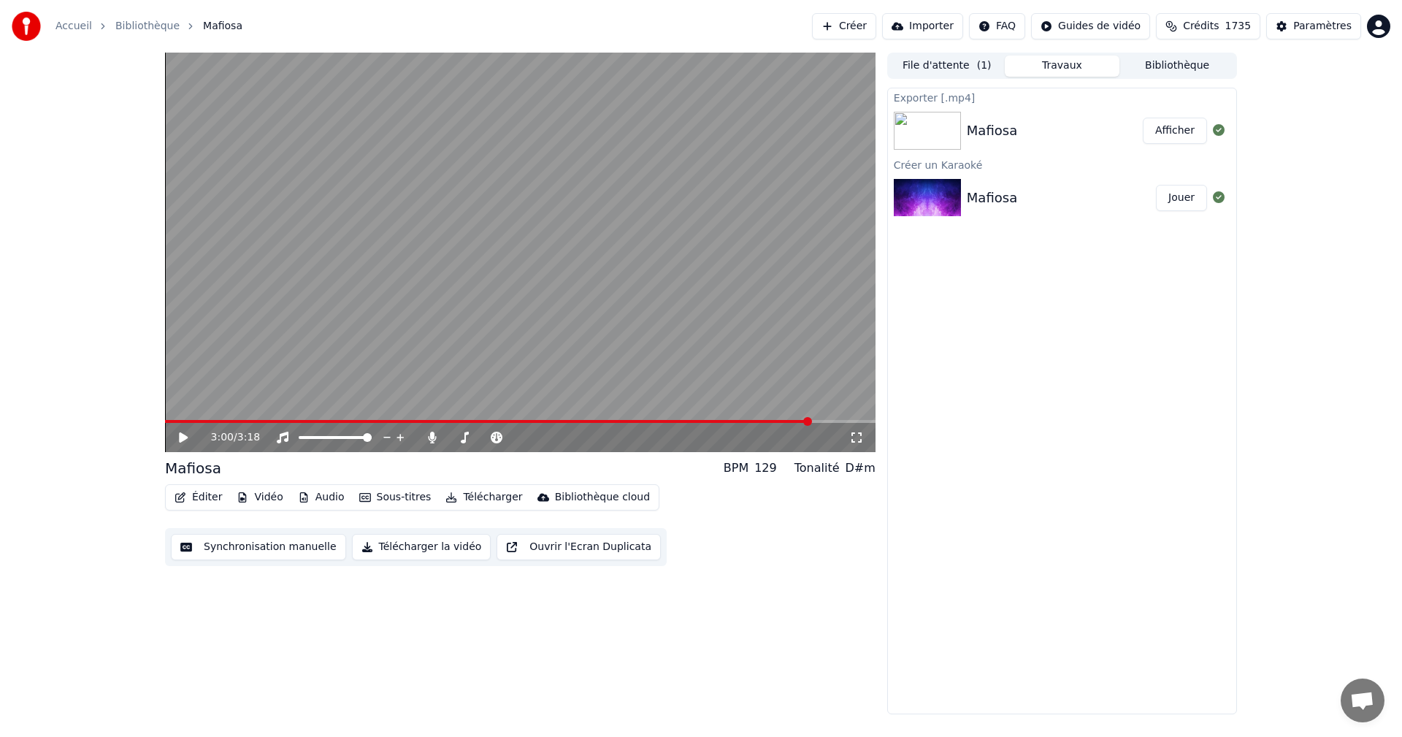
click at [1175, 136] on button "Afficher" at bounding box center [1175, 131] width 64 height 26
